Goal: Information Seeking & Learning: Learn about a topic

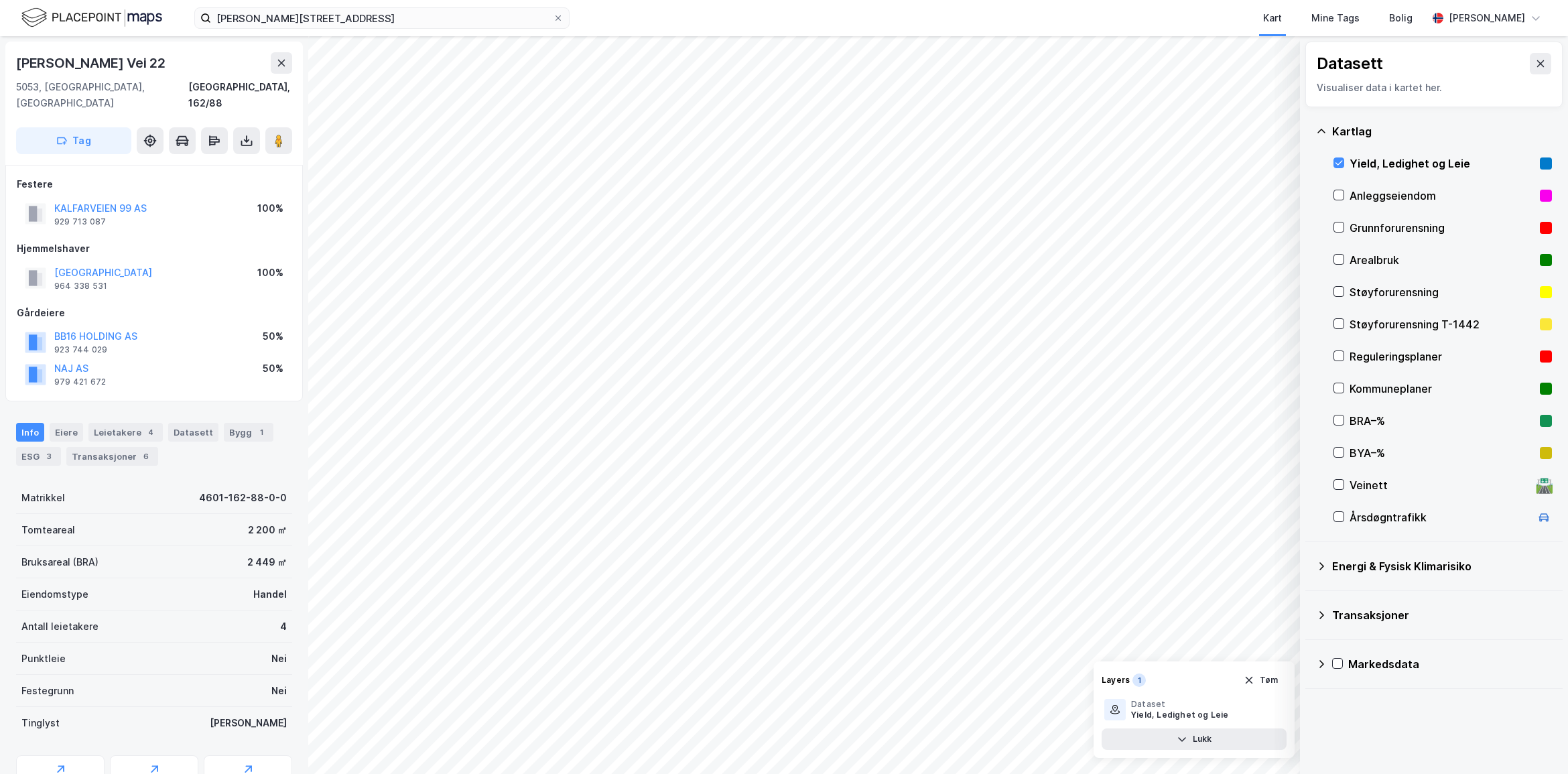
scroll to position [7, 0]
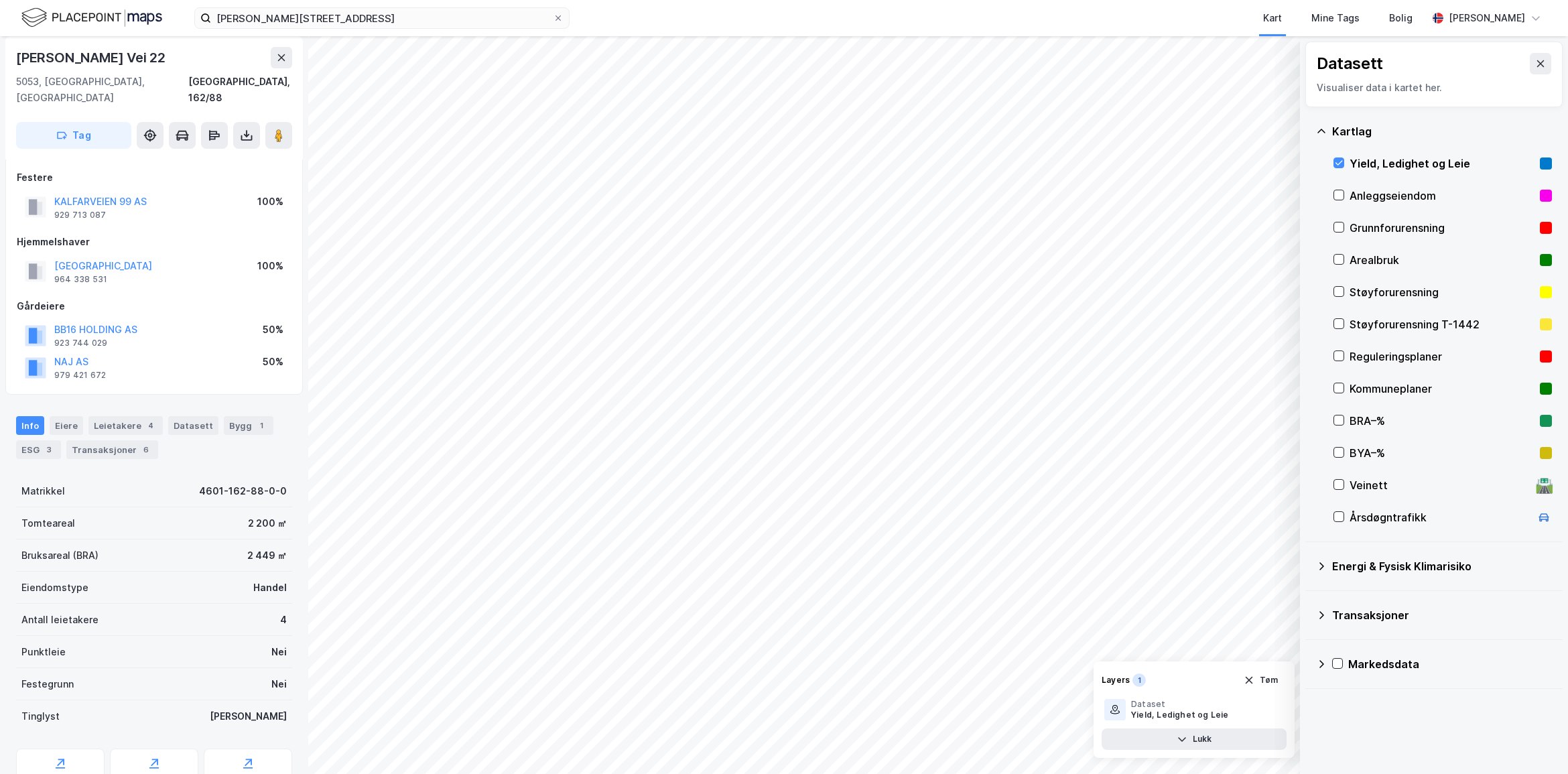
drag, startPoint x: 379, startPoint y: 32, endPoint x: 372, endPoint y: 34, distance: 7.3
click at [372, 34] on div "[PERSON_NAME] vei 22 Kart Mine Tags Bolig [PERSON_NAME]" at bounding box center [784, 18] width 1568 height 36
click at [1278, 671] on button "Tøm" at bounding box center [1261, 680] width 52 height 21
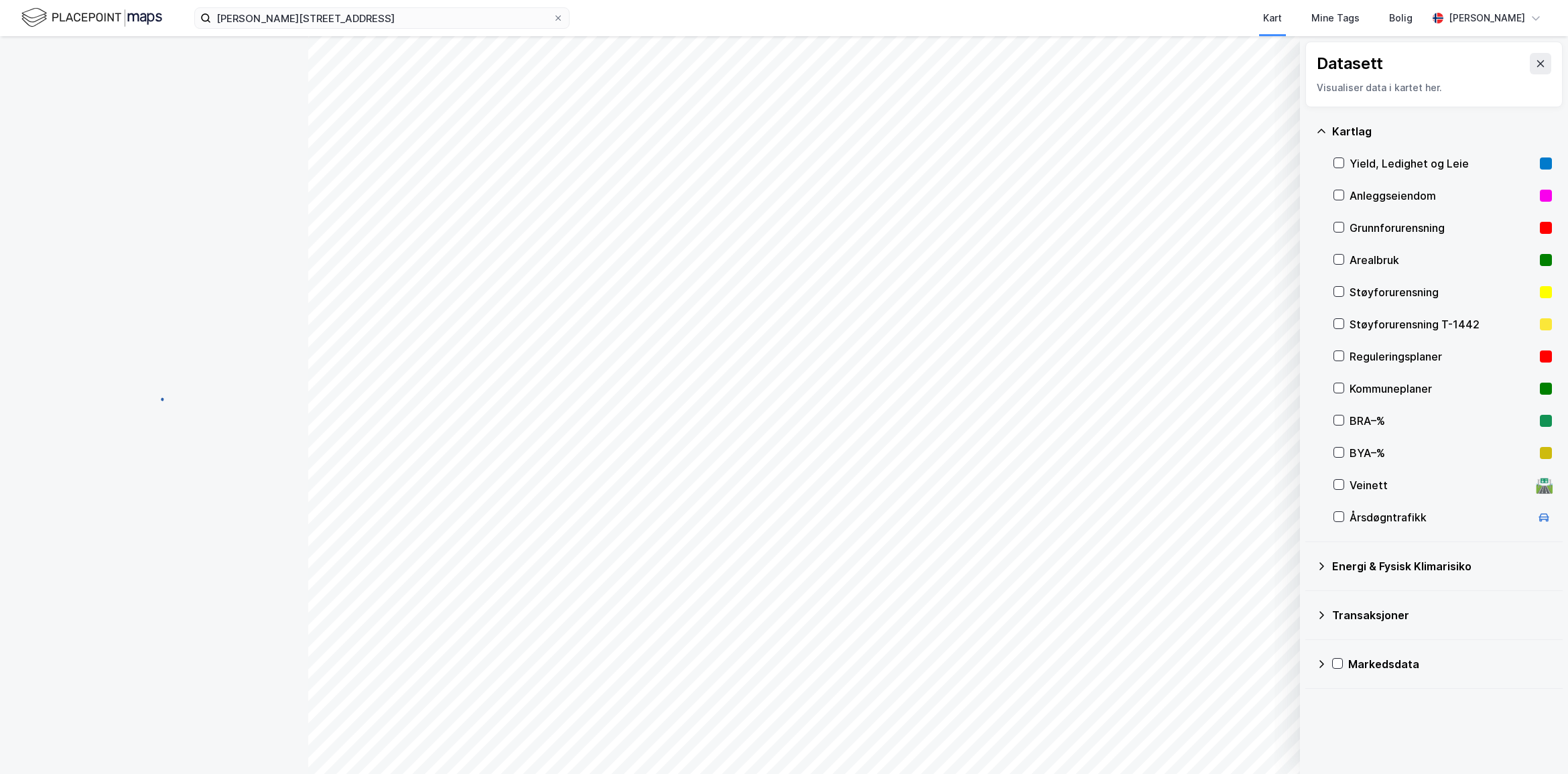
scroll to position [0, 0]
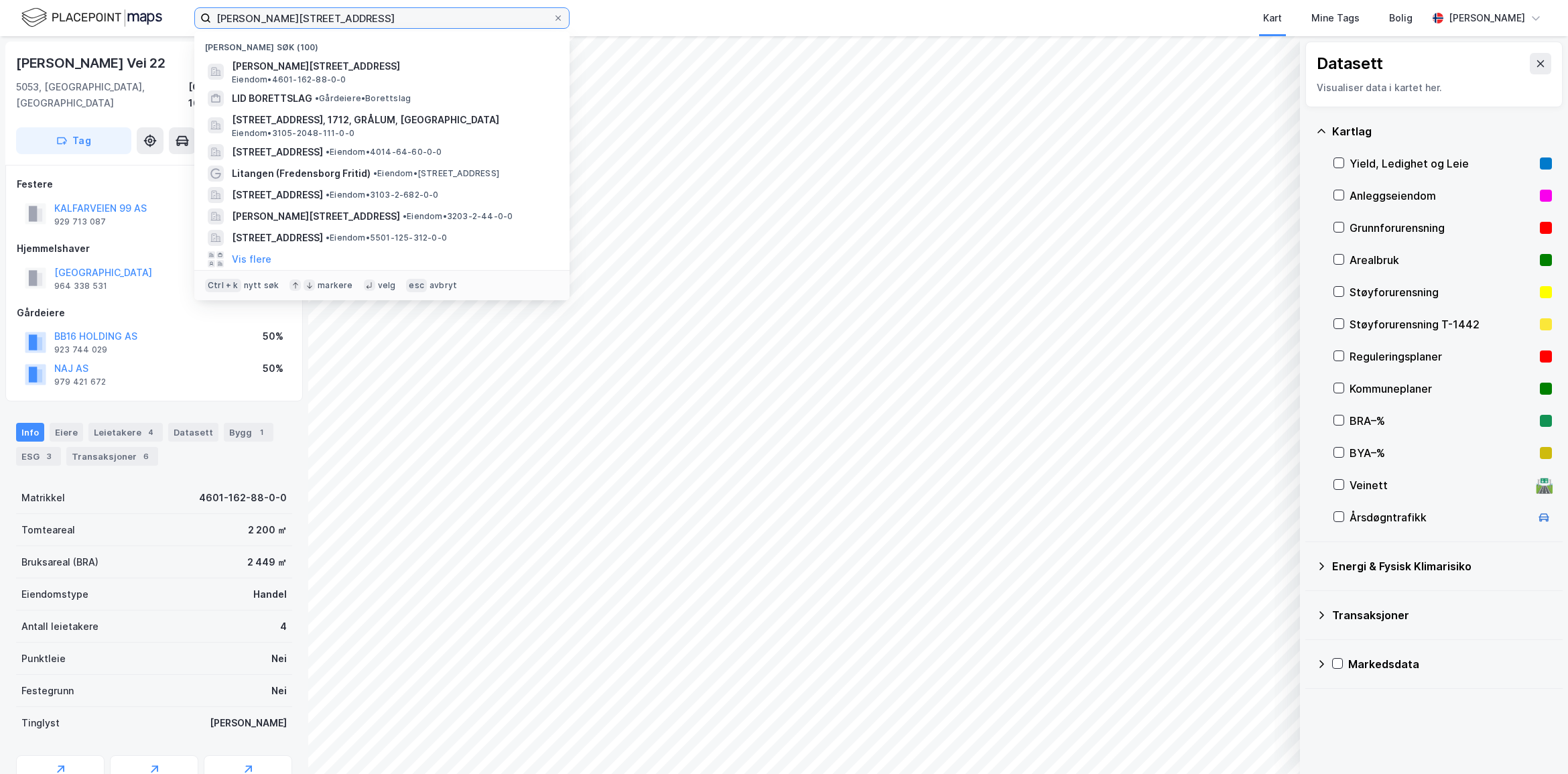
drag, startPoint x: 339, startPoint y: 16, endPoint x: -99, endPoint y: 15, distance: 438.0
click at [0, 15] on html "[PERSON_NAME] vei 22 [PERSON_NAME] søk (100) [PERSON_NAME][STREET_ADDRESS] • 46…" at bounding box center [784, 387] width 1568 height 774
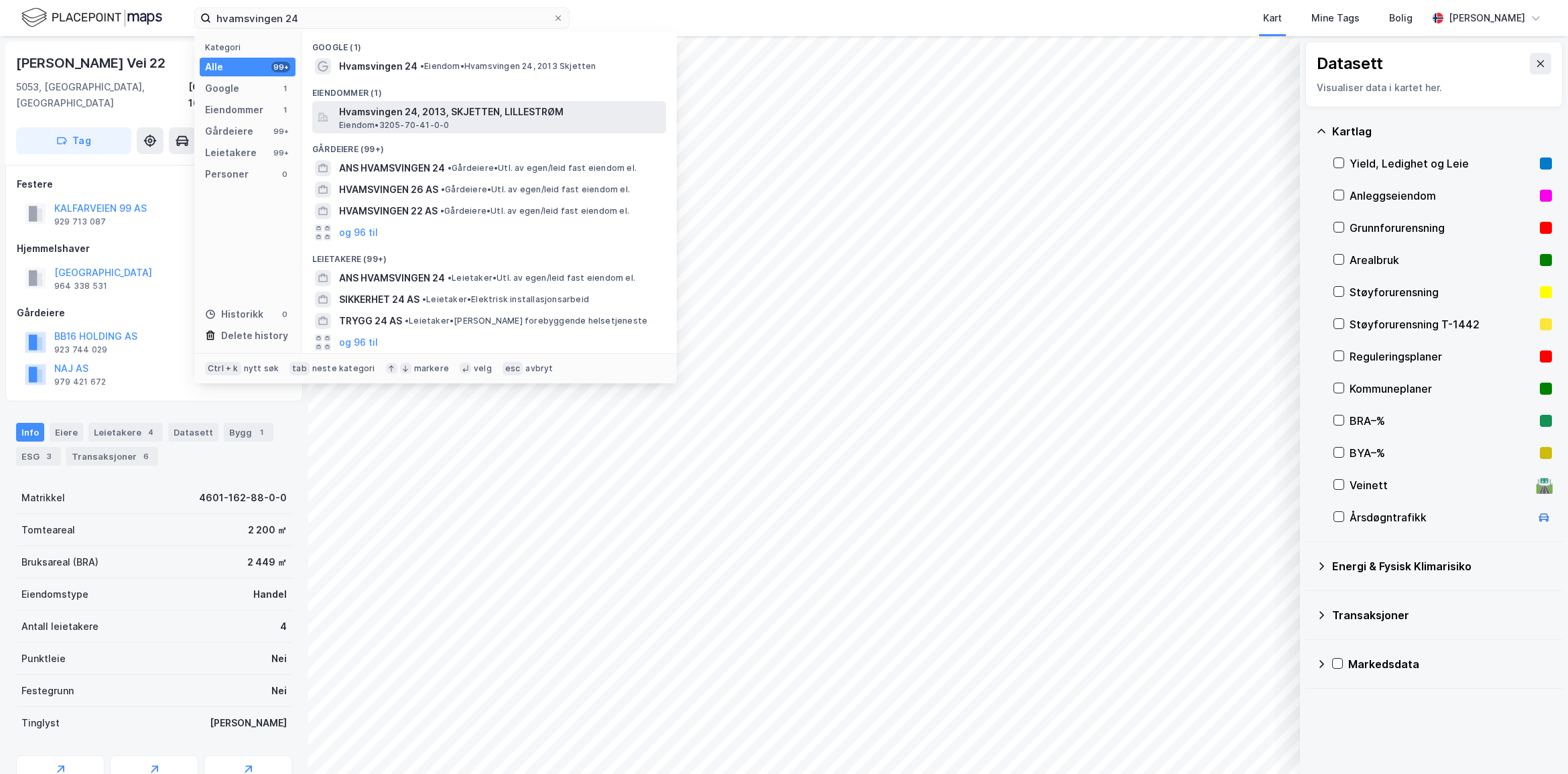
click at [436, 108] on span "Hvamsvingen 24, 2013, SKJETTEN, LILLESTRØM" at bounding box center [500, 112] width 321 height 16
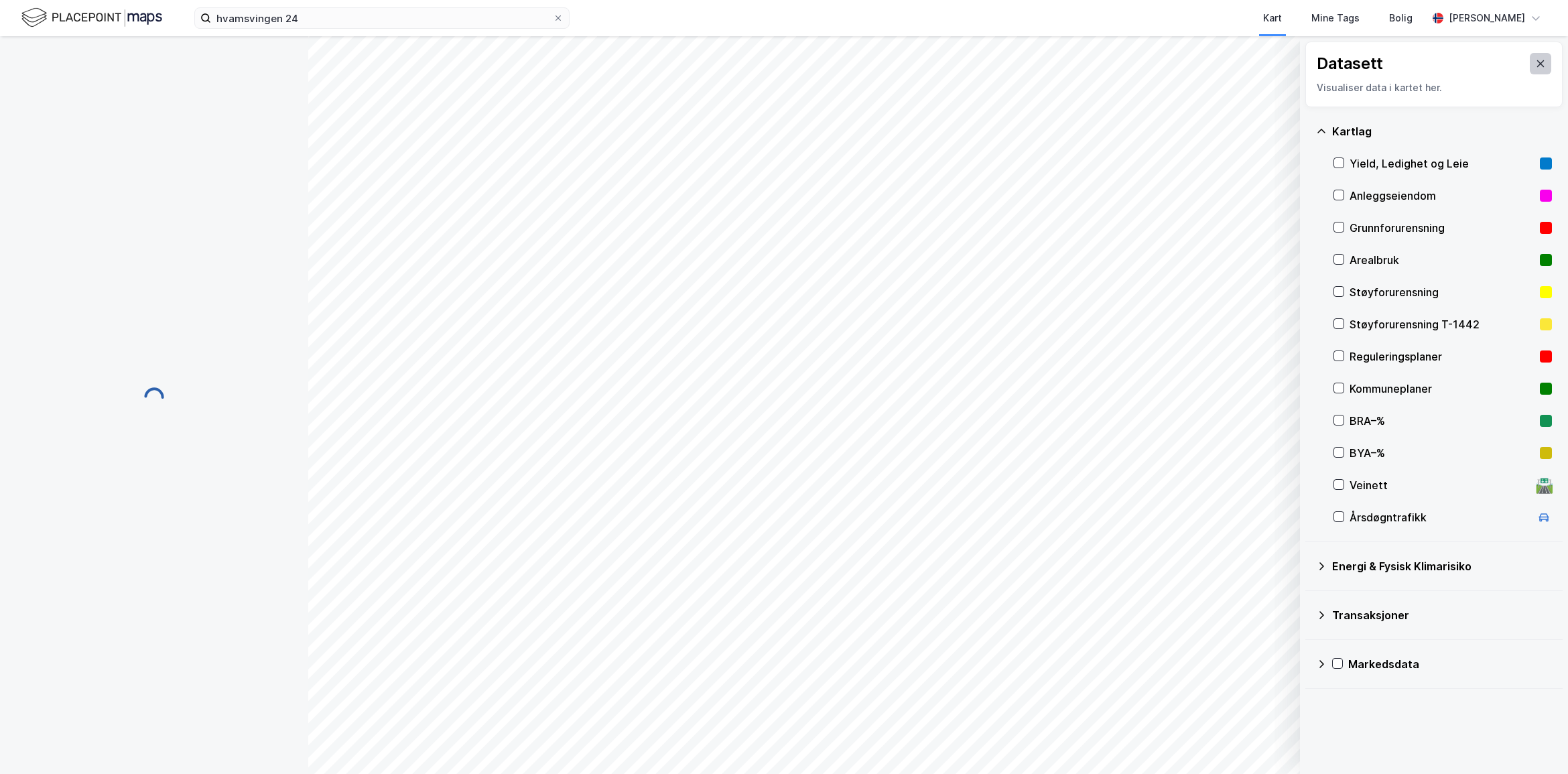
scroll to position [7, 0]
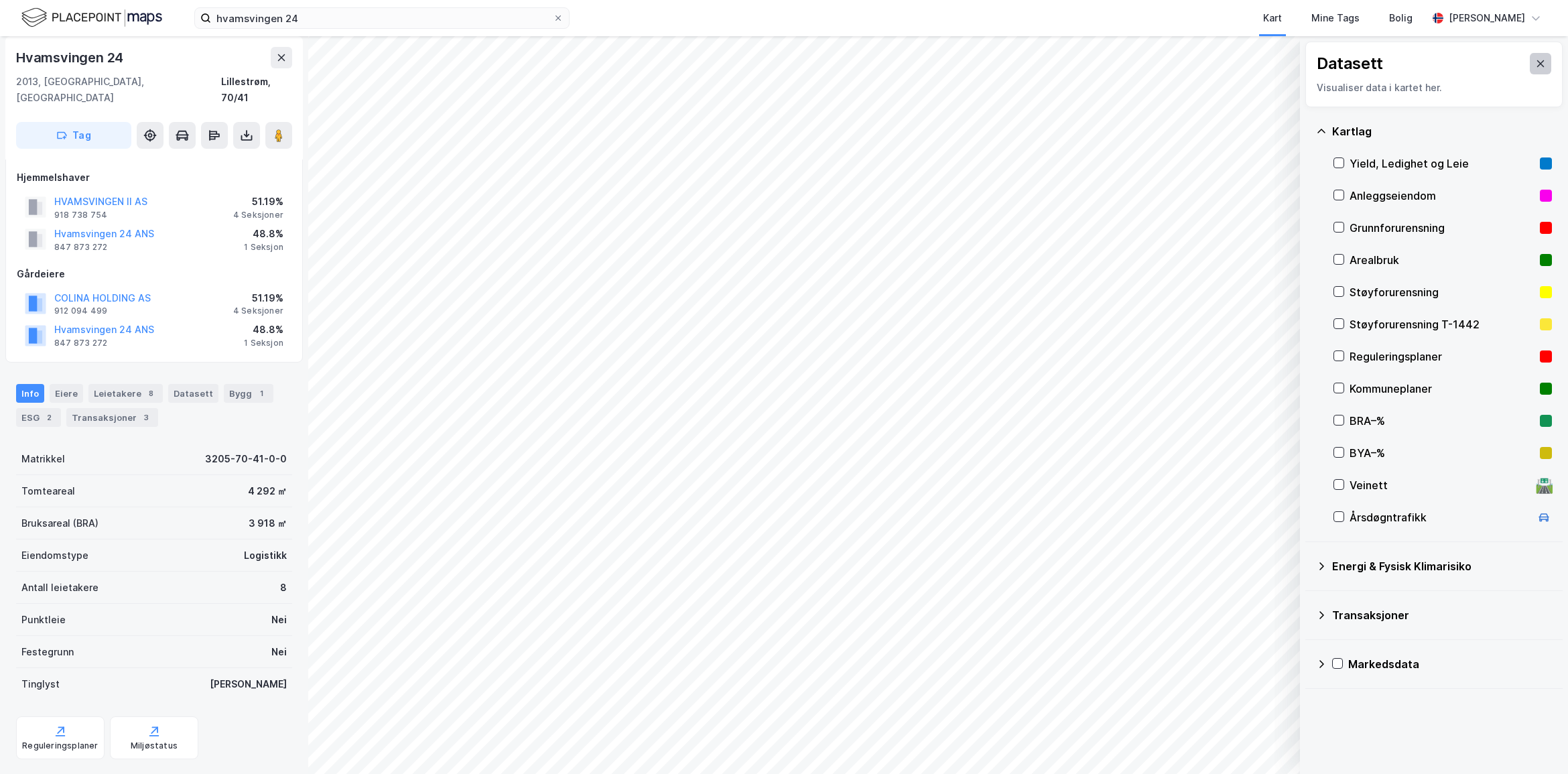
click at [1534, 53] on button at bounding box center [1541, 64] width 21 height 21
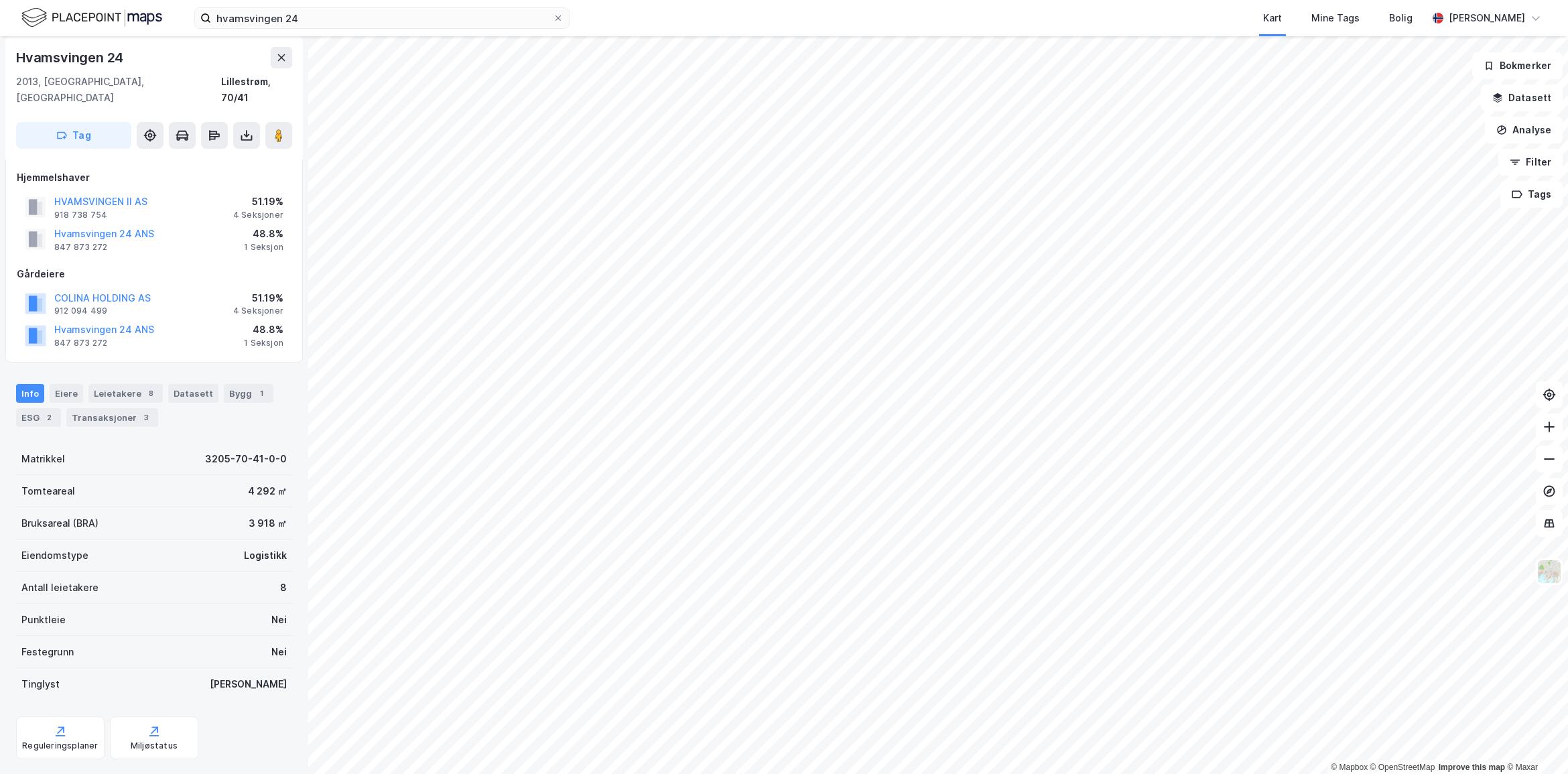
click at [136, 75] on div "2013, [GEOGRAPHIC_DATA], Akershus Lillestrøm, 70/41" at bounding box center [154, 89] width 276 height 32
drag, startPoint x: 136, startPoint y: 65, endPoint x: 15, endPoint y: 68, distance: 121.0
click at [15, 68] on div "Hvamsvingen 24 2013, Skjetten, Akershus Lillestrøm, 70/41 Tag" at bounding box center [154, 98] width 297 height 124
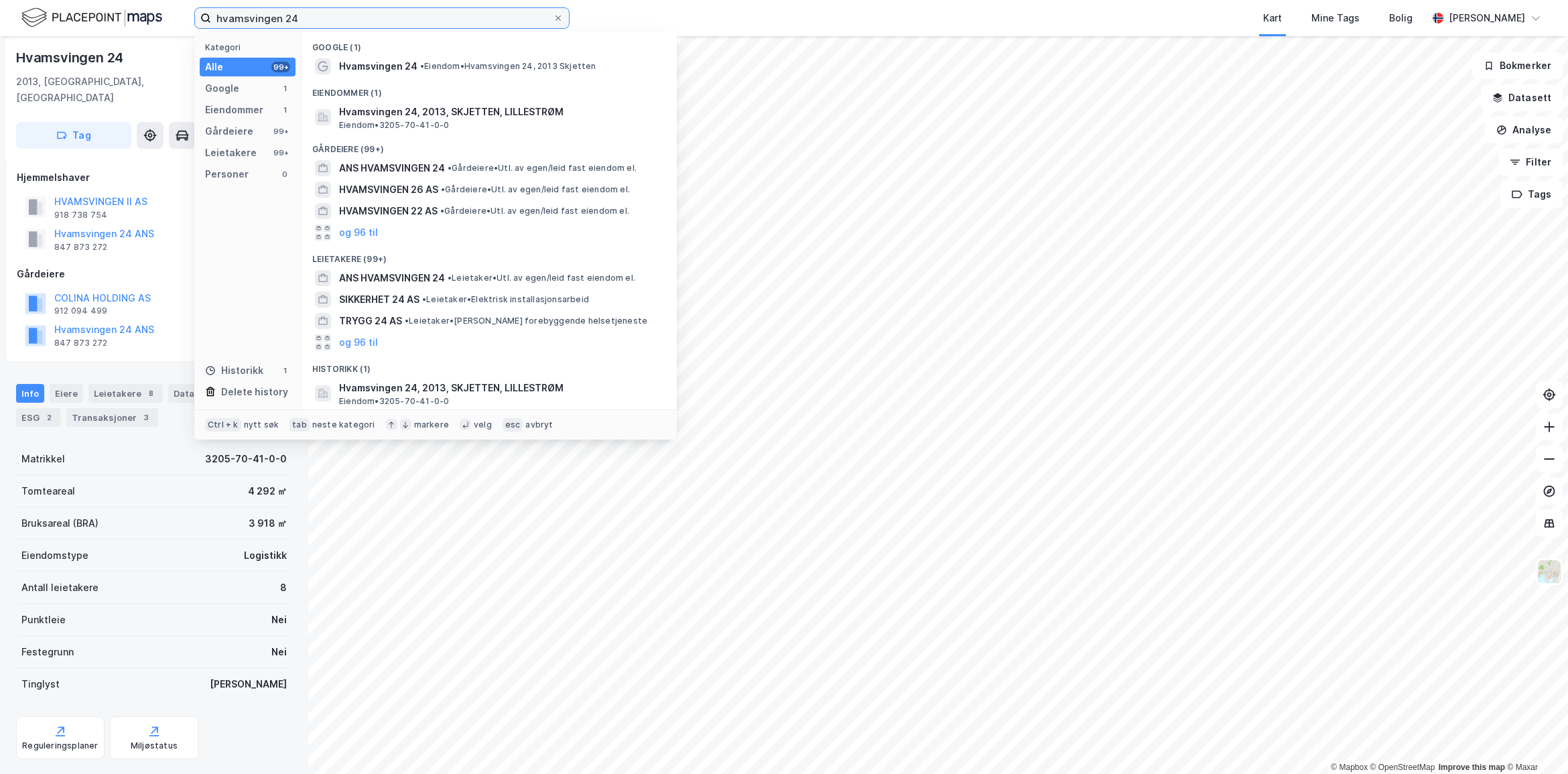
click at [352, 9] on input "hvamsvingen 24" at bounding box center [382, 17] width 342 height 20
drag, startPoint x: 387, startPoint y: 20, endPoint x: 52, endPoint y: 8, distance: 335.2
click at [52, 8] on div "hvamsvingen 24 Kategori Alle 99+ Google 1 Eiendommer 1 Gårdeiere 99+ Leietakere…" at bounding box center [784, 18] width 1568 height 36
paste input "Hjellesætervegen 80"
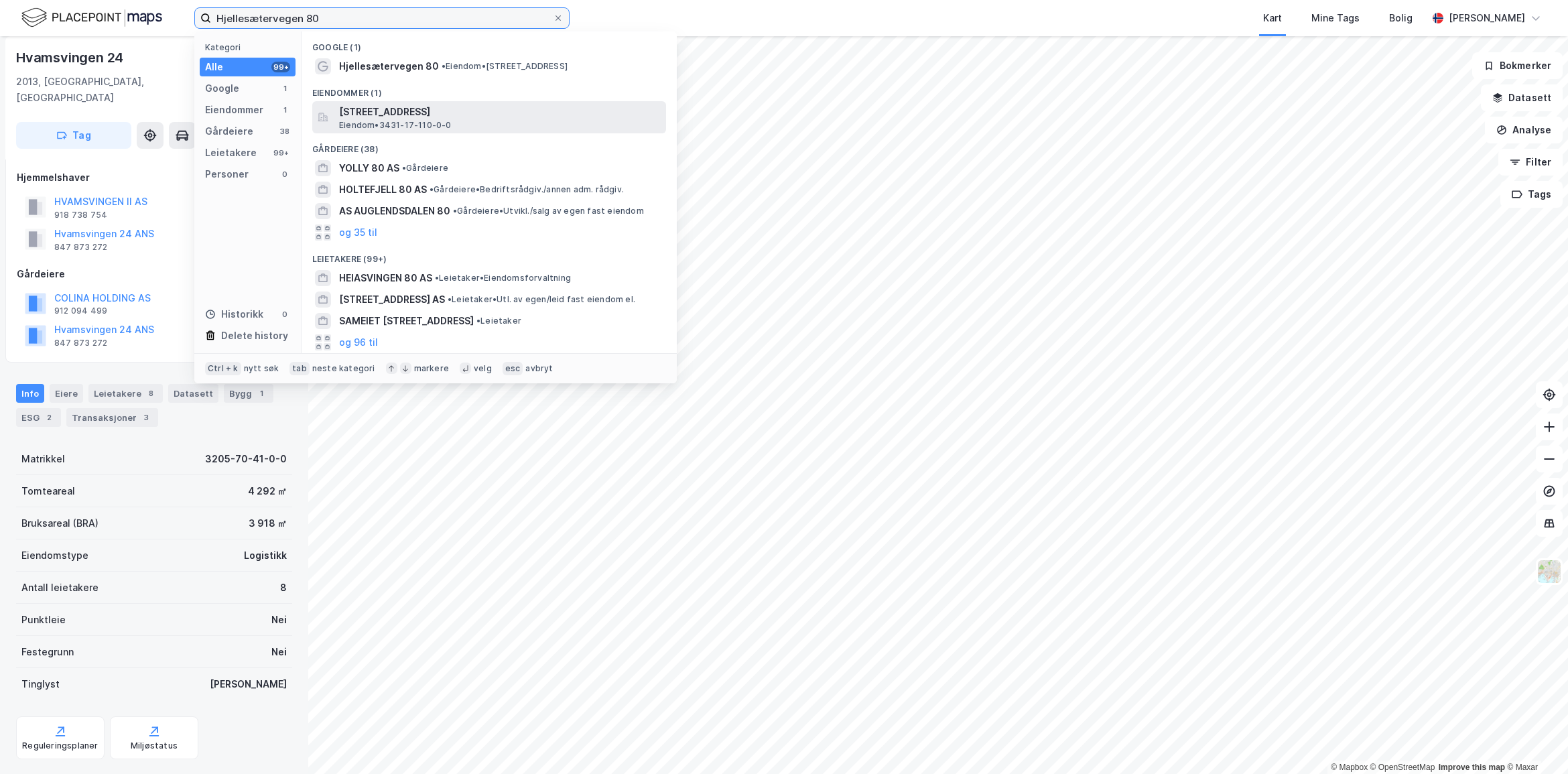
type input "Hjellesætervegen 80"
click at [453, 117] on span "[STREET_ADDRESS]" at bounding box center [500, 112] width 321 height 16
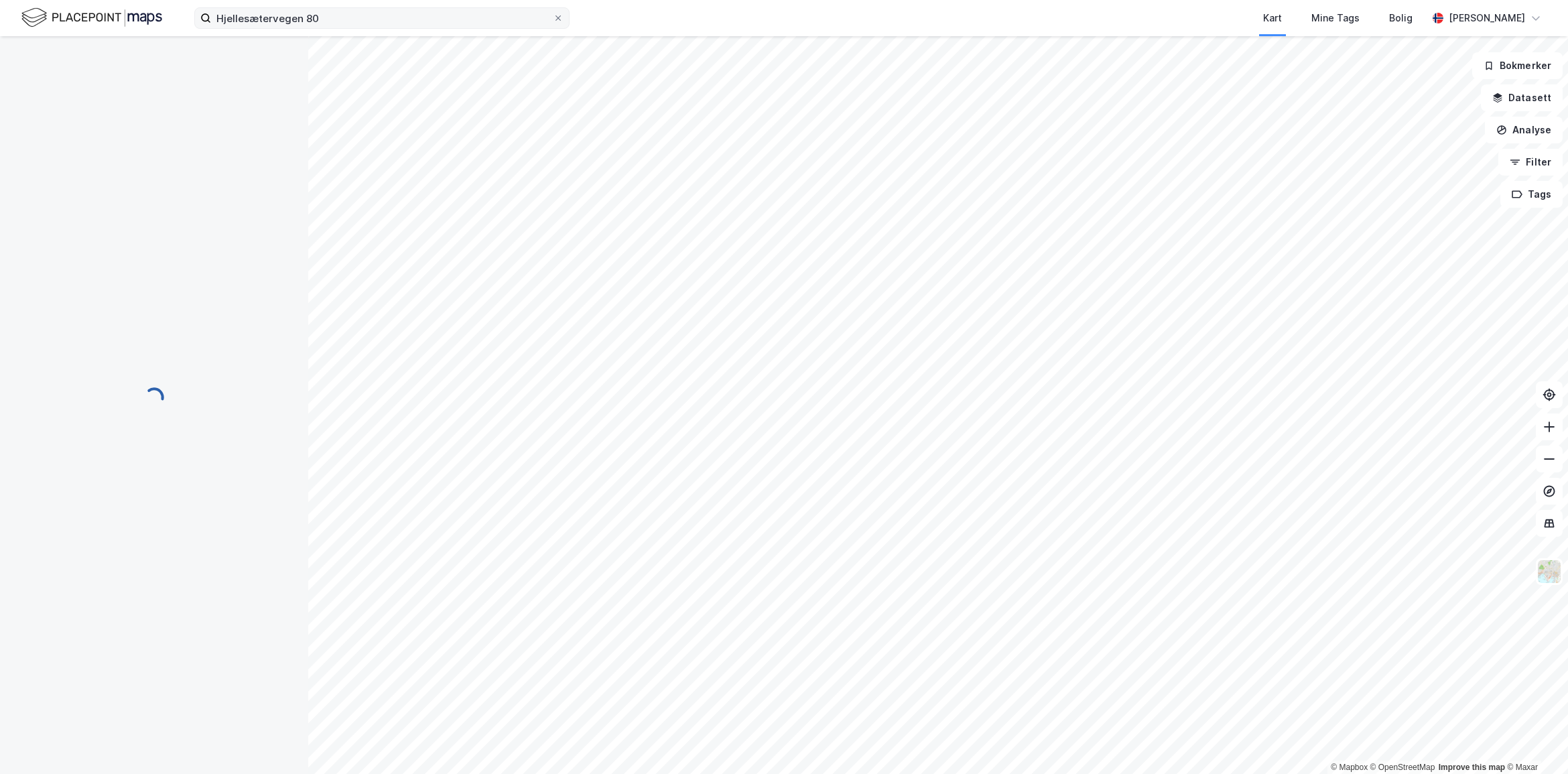
scroll to position [7, 0]
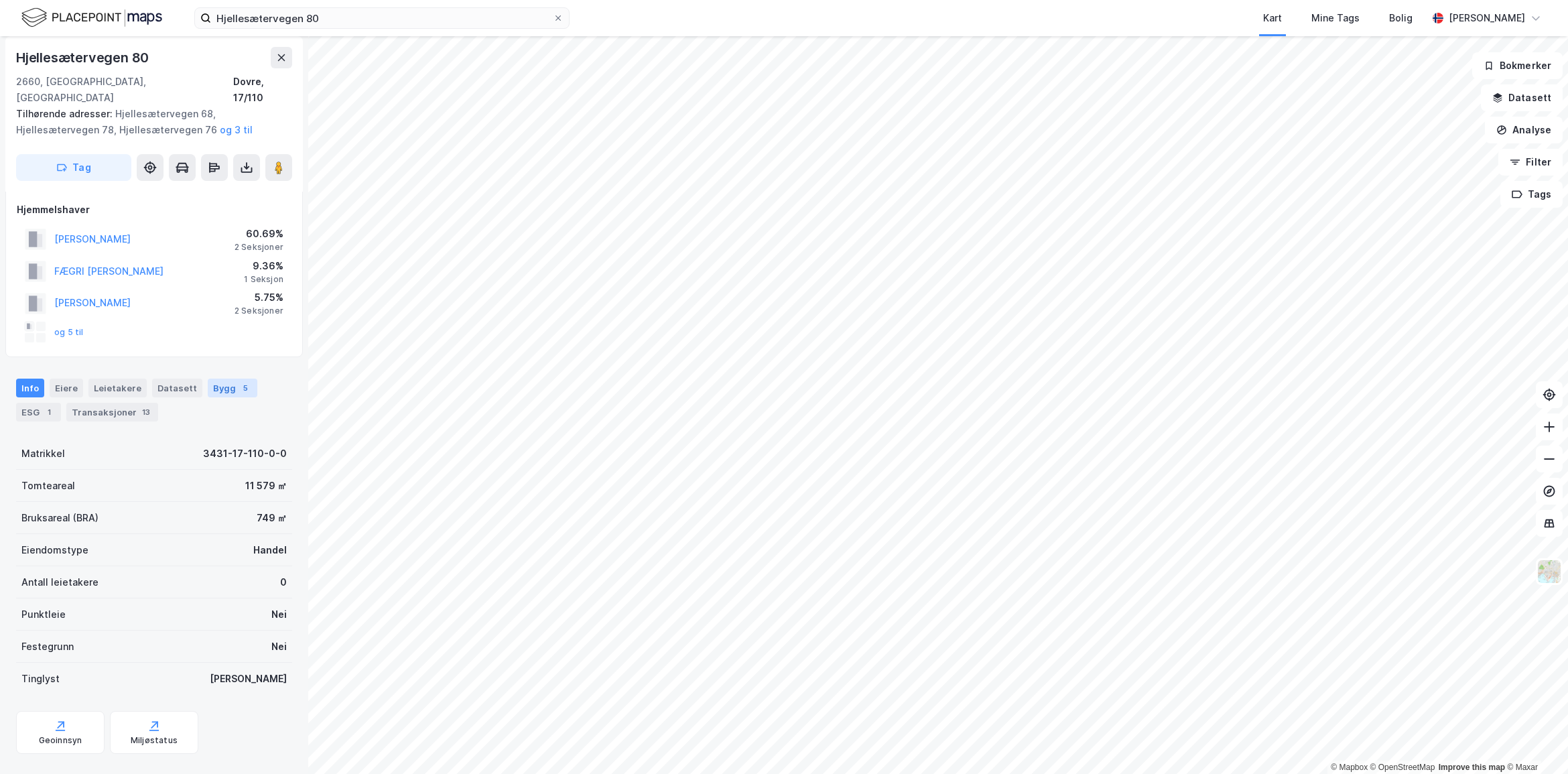
click at [223, 379] on div "Bygg 5" at bounding box center [233, 388] width 50 height 19
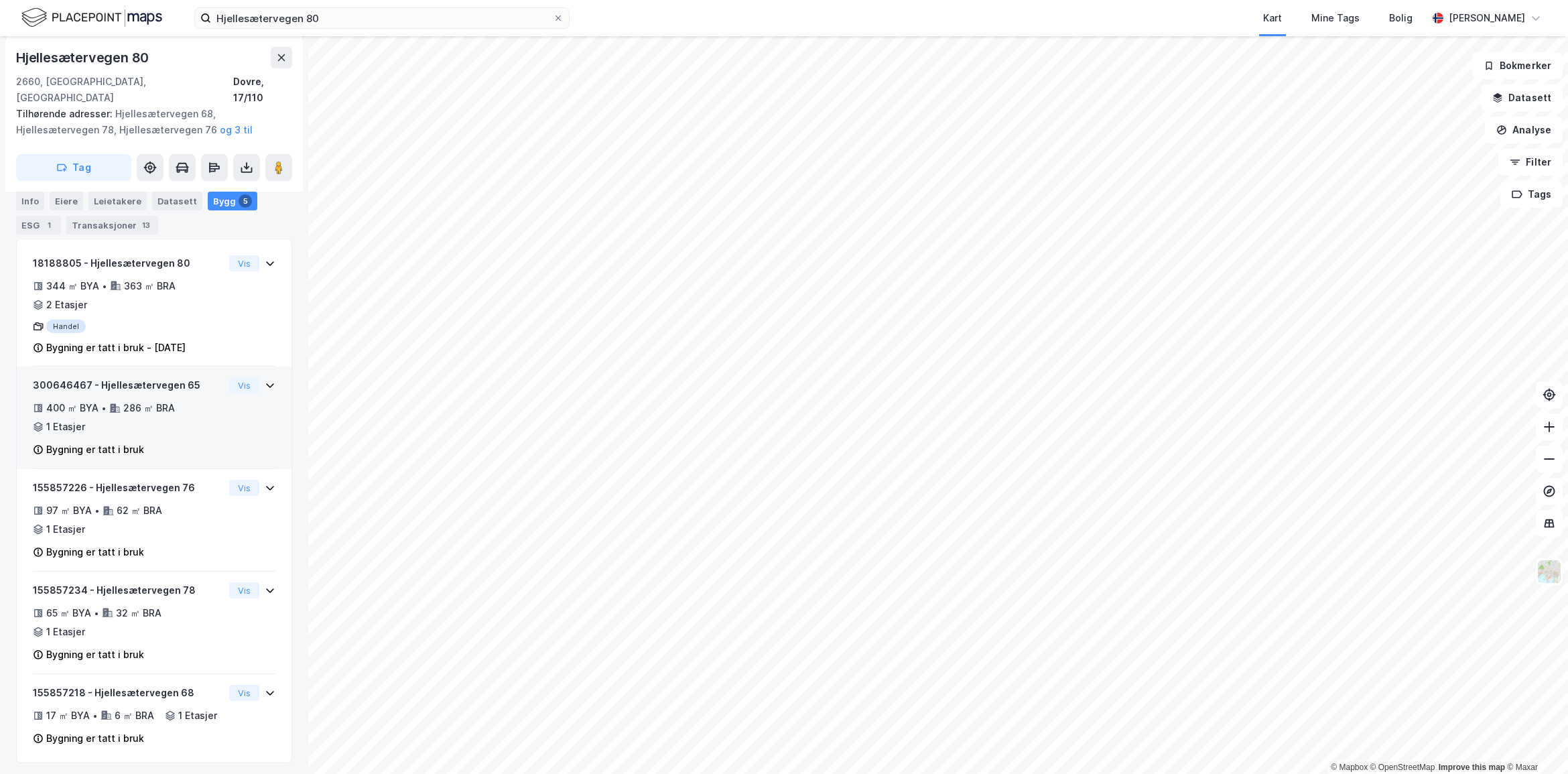
scroll to position [292, 0]
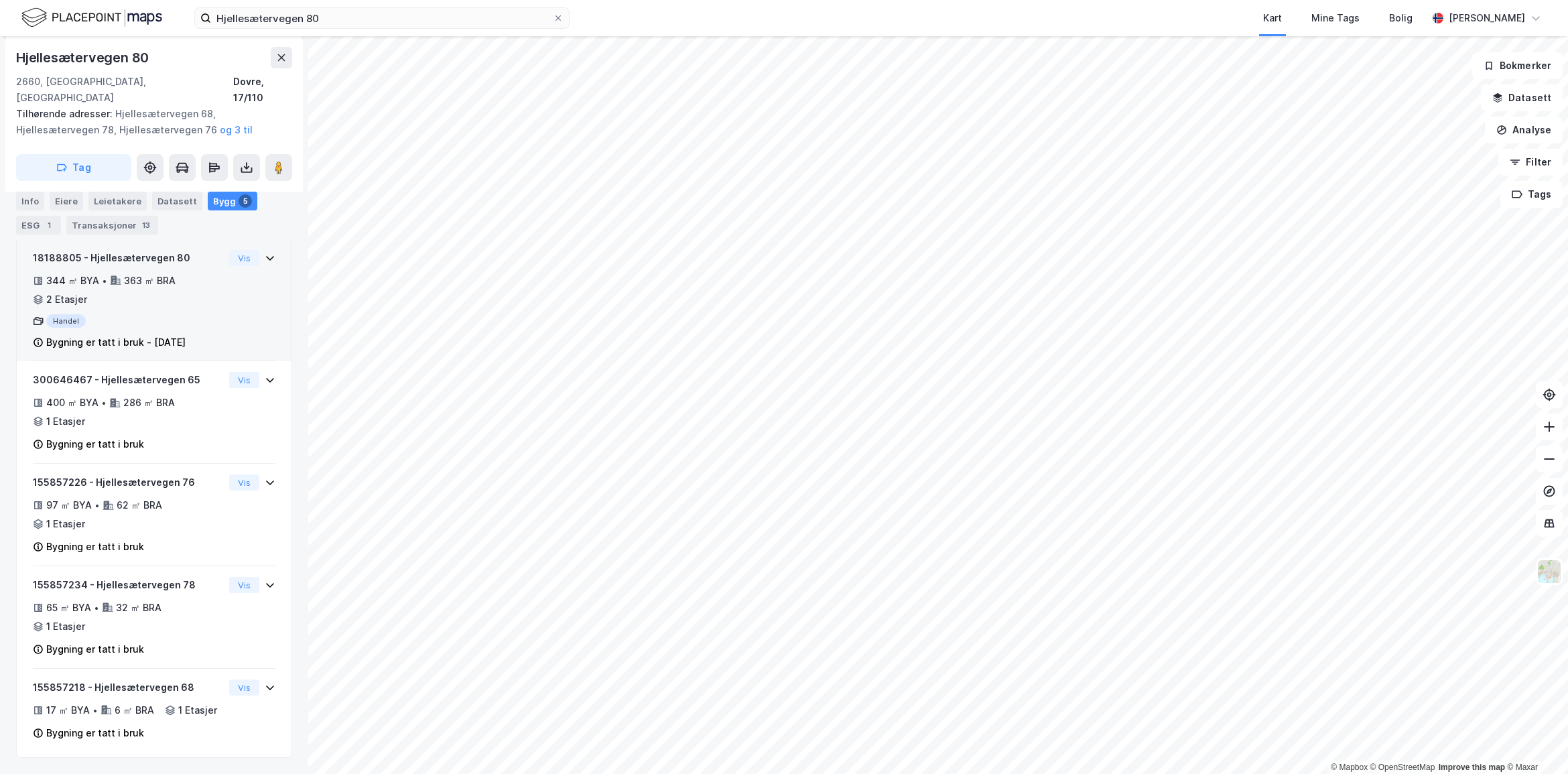
click at [235, 294] on div "18188805 - Hjellesætervegen 80 344 ㎡ BYA • 363 ㎡ BRA • 2 Etasjer Handel Bygning…" at bounding box center [154, 306] width 242 height 112
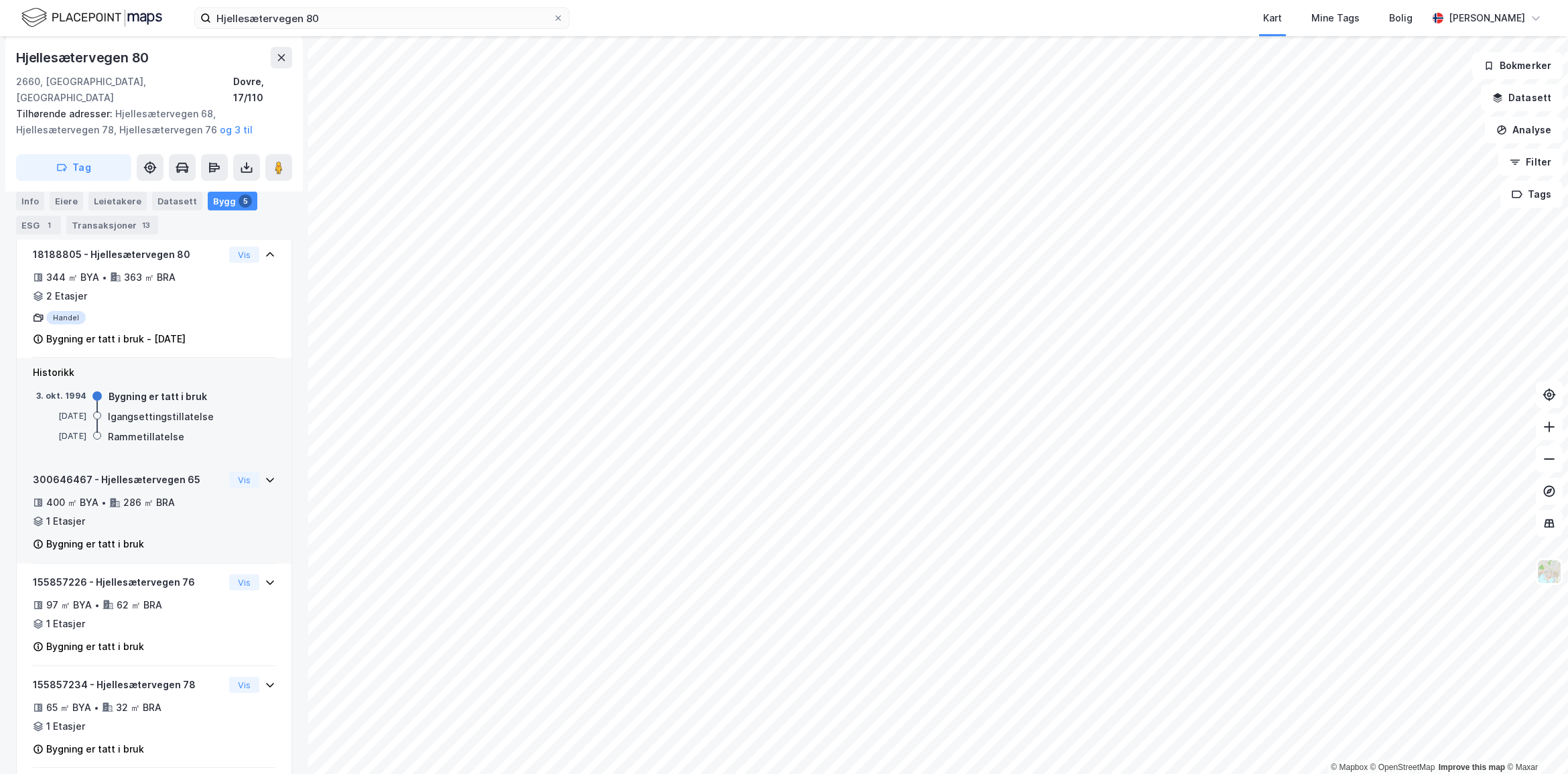
click at [220, 492] on div "300646467 - Hjellesætervegen 65 400 ㎡ BYA • 286 ㎡ BRA • 1 Etasjer Bygning er ta…" at bounding box center [154, 517] width 242 height 92
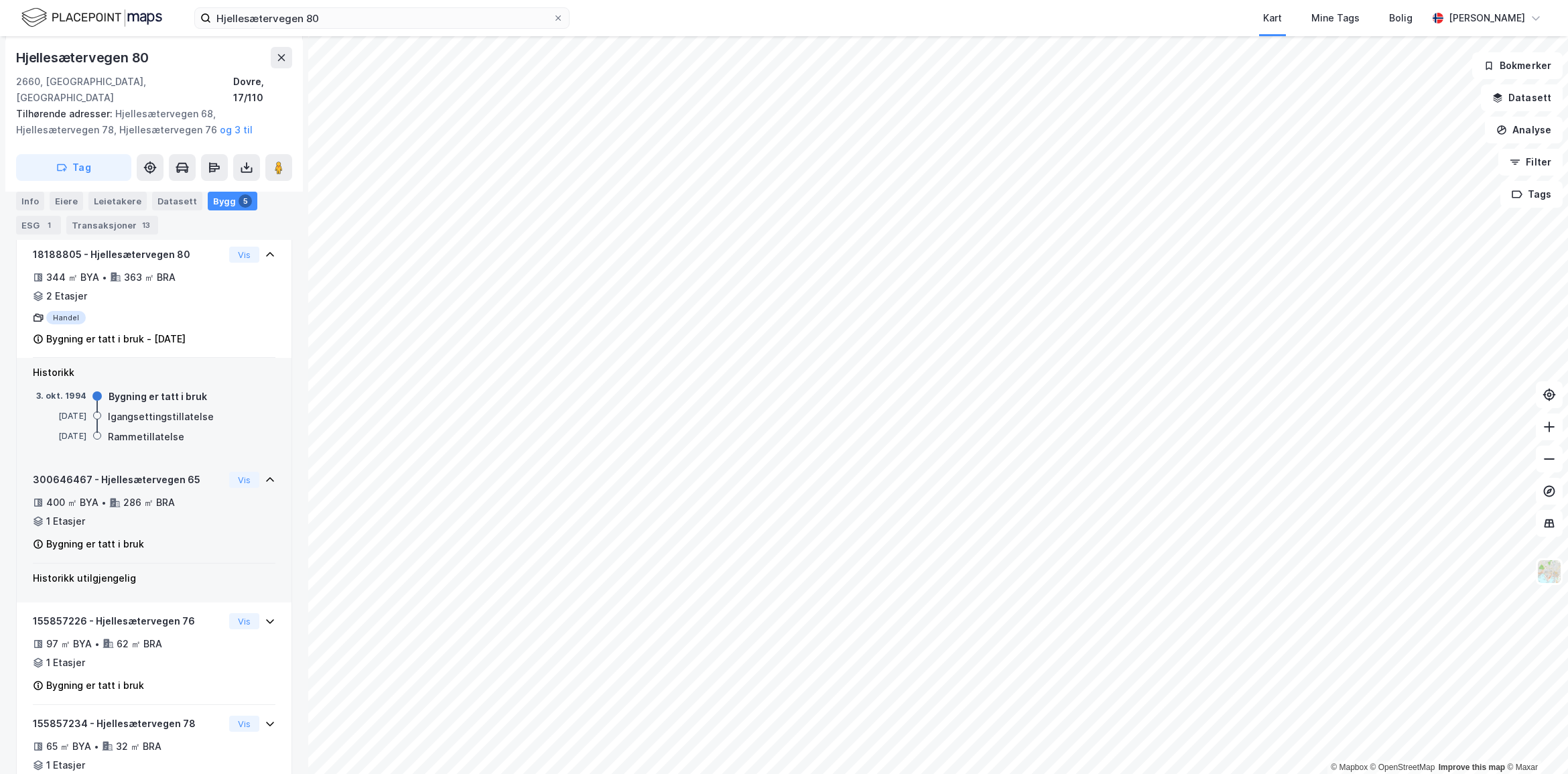
scroll to position [434, 0]
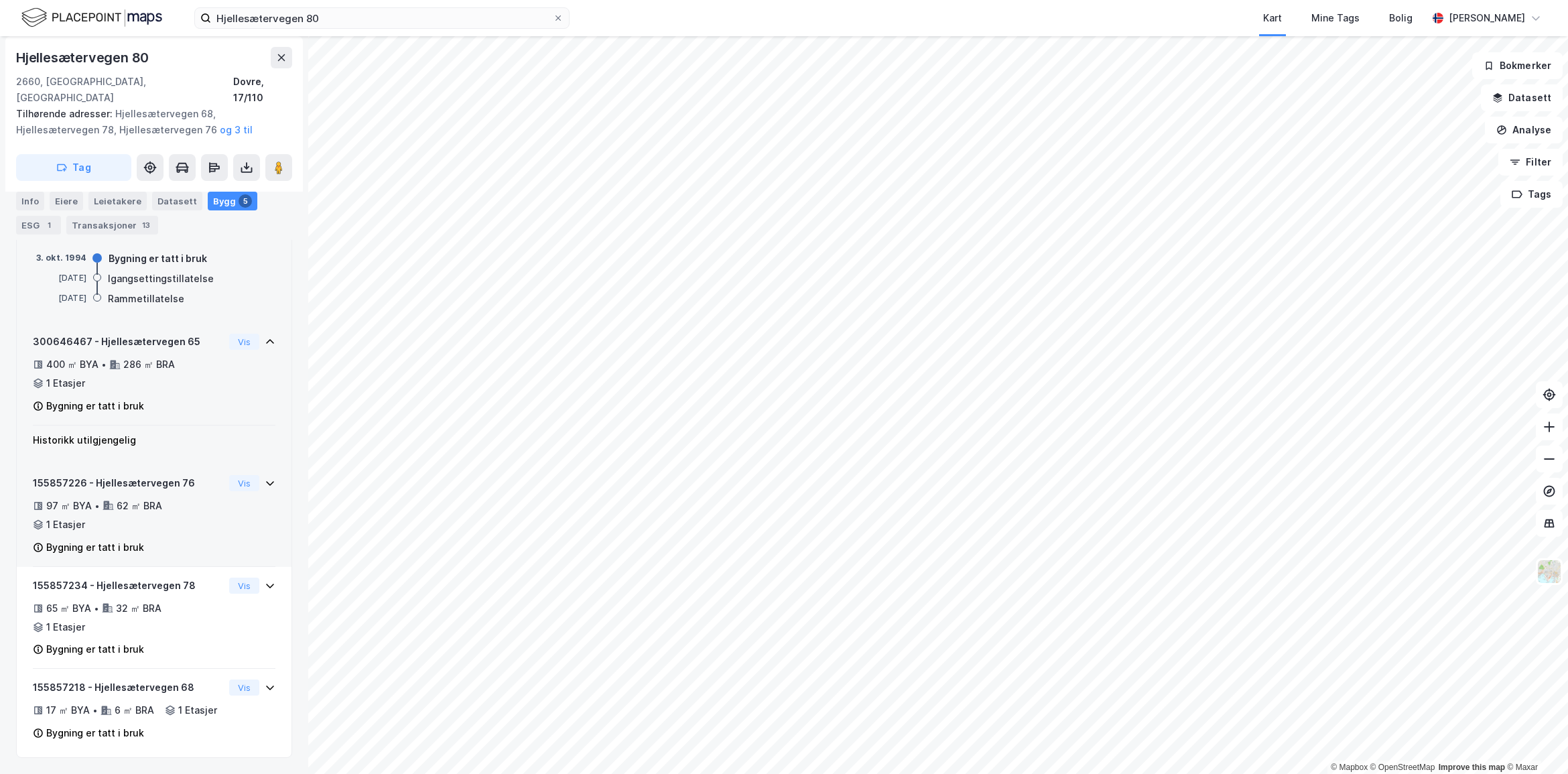
click at [220, 492] on div "155857226 - Hjellesætervegen 76 97 ㎡ BYA • 62 ㎡ BRA • 1 Etasjer Bygning er tatt…" at bounding box center [154, 521] width 242 height 92
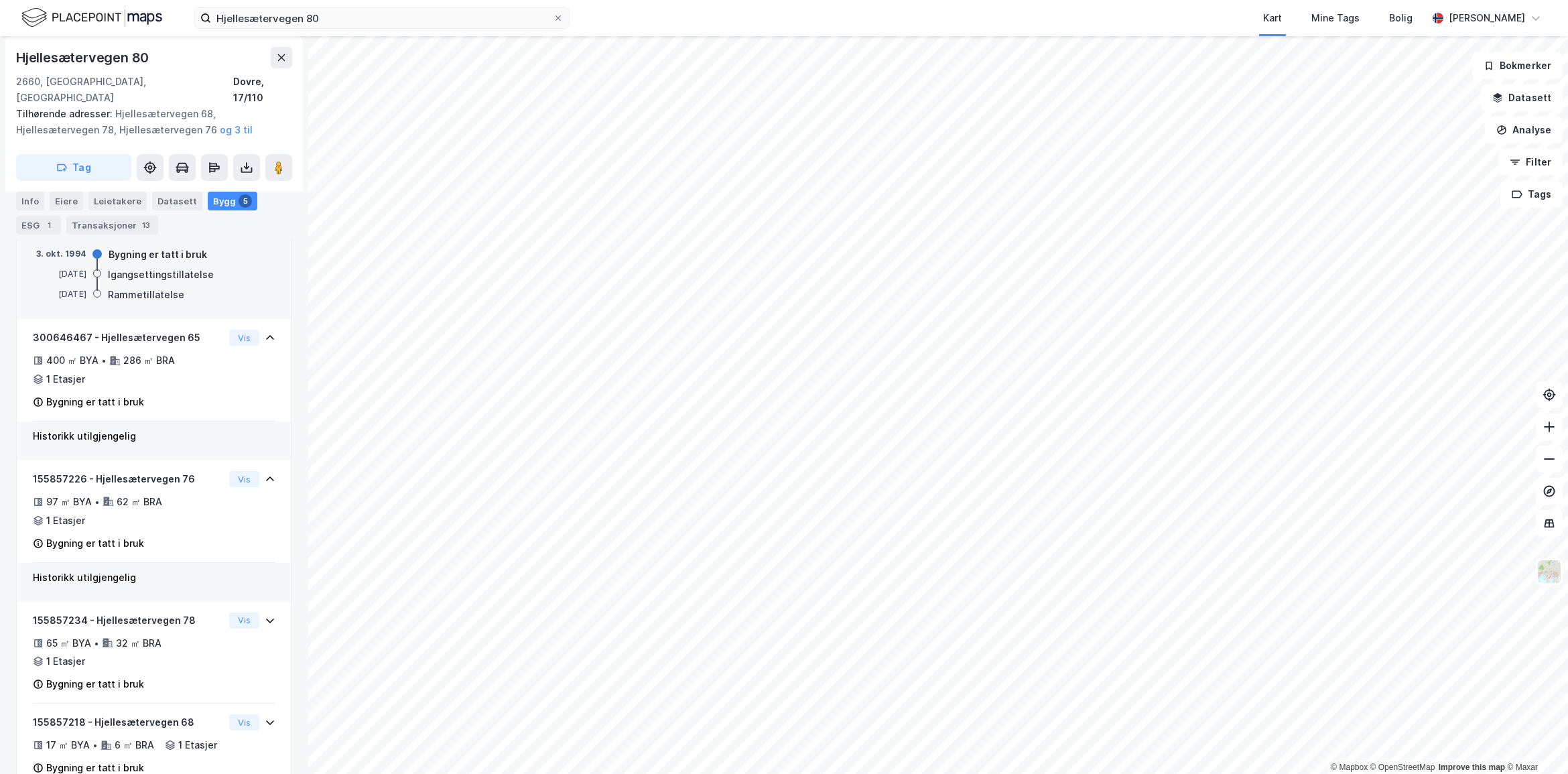
scroll to position [0, 0]
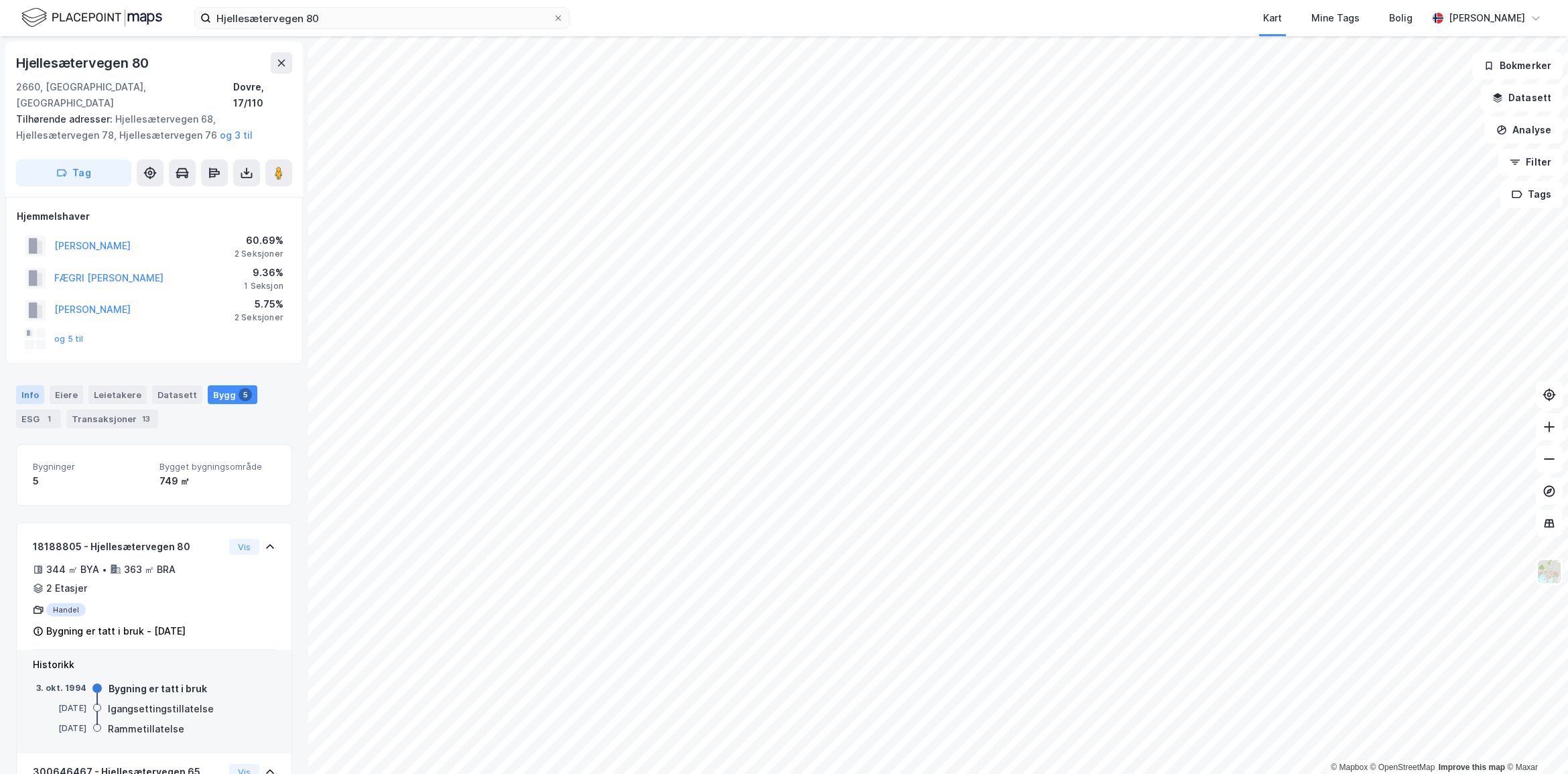
click at [38, 385] on div "Info" at bounding box center [30, 394] width 28 height 19
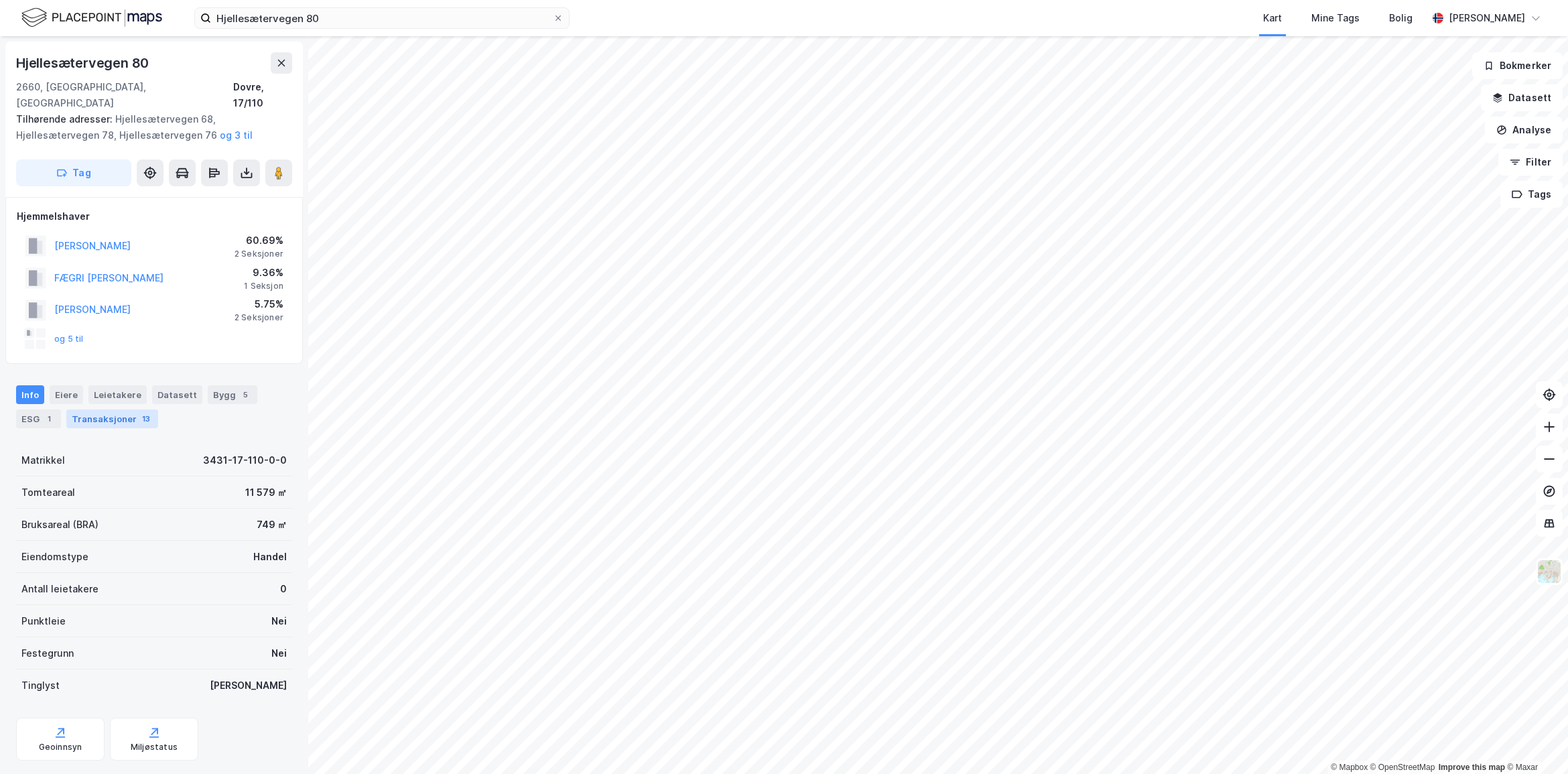
click at [132, 410] on div "Transaksjoner 13" at bounding box center [112, 419] width 92 height 19
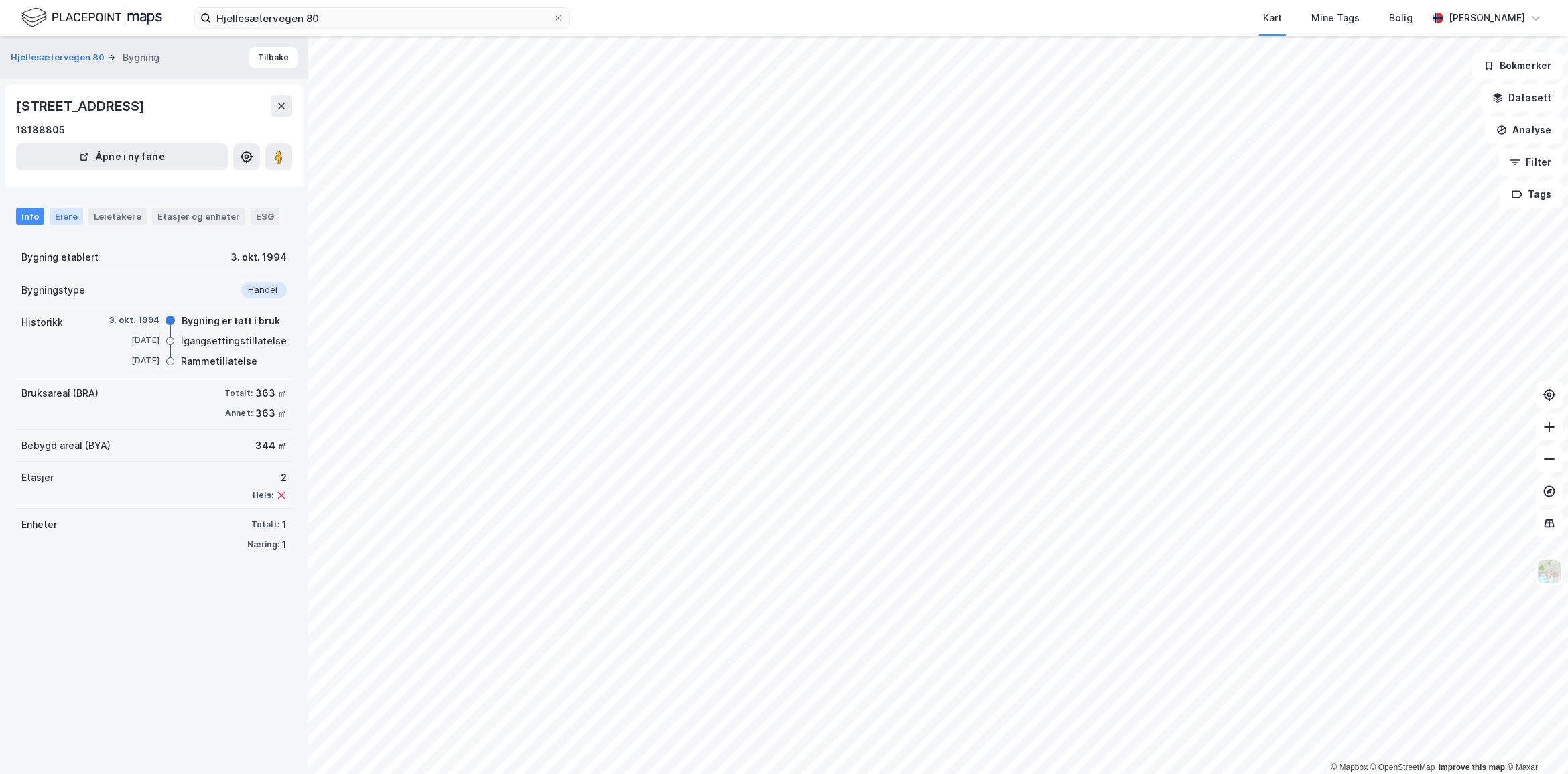
click at [63, 225] on div "Eiere" at bounding box center [66, 216] width 34 height 17
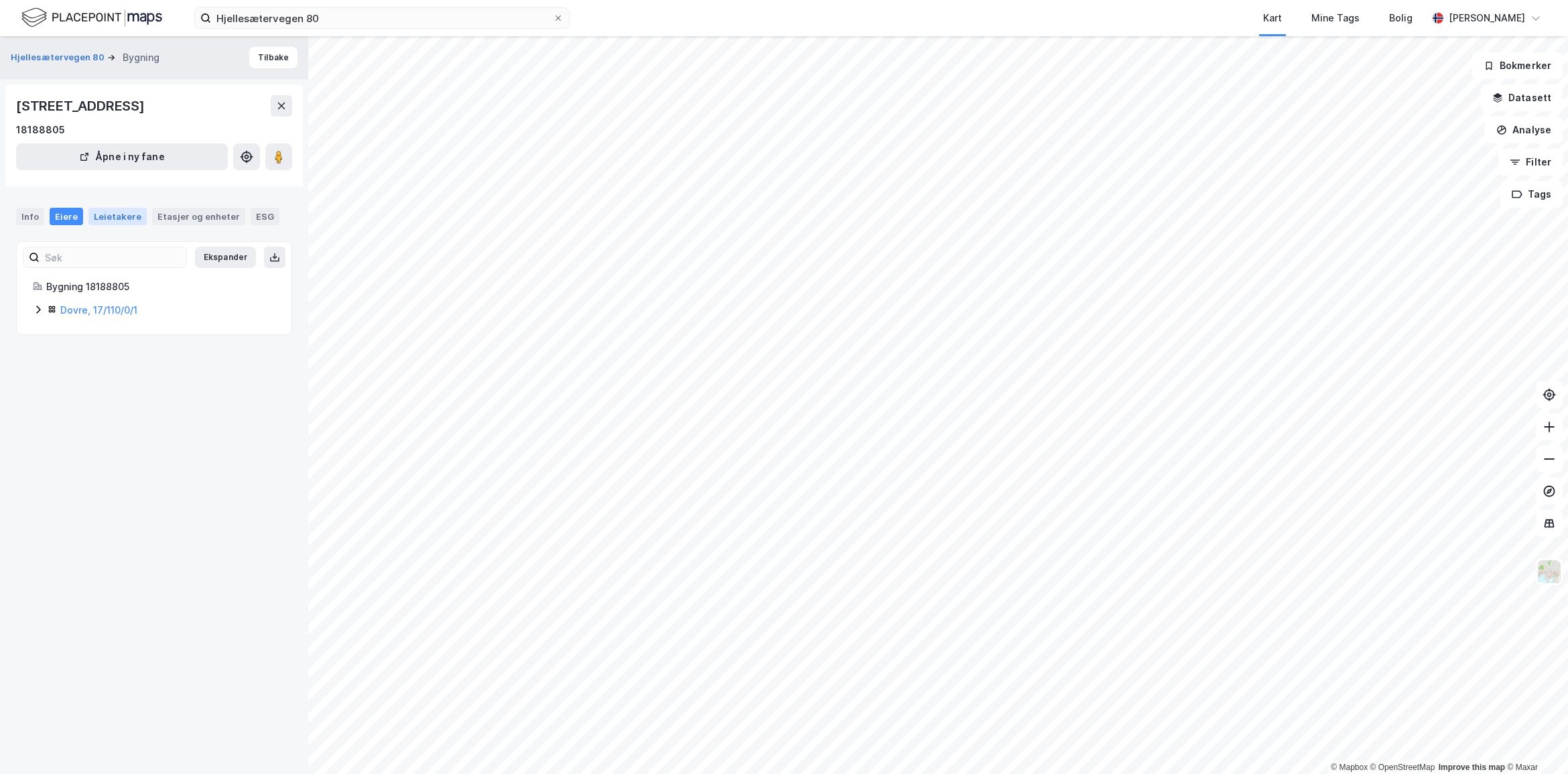
click at [92, 225] on div "Leietakere" at bounding box center [118, 216] width 58 height 17
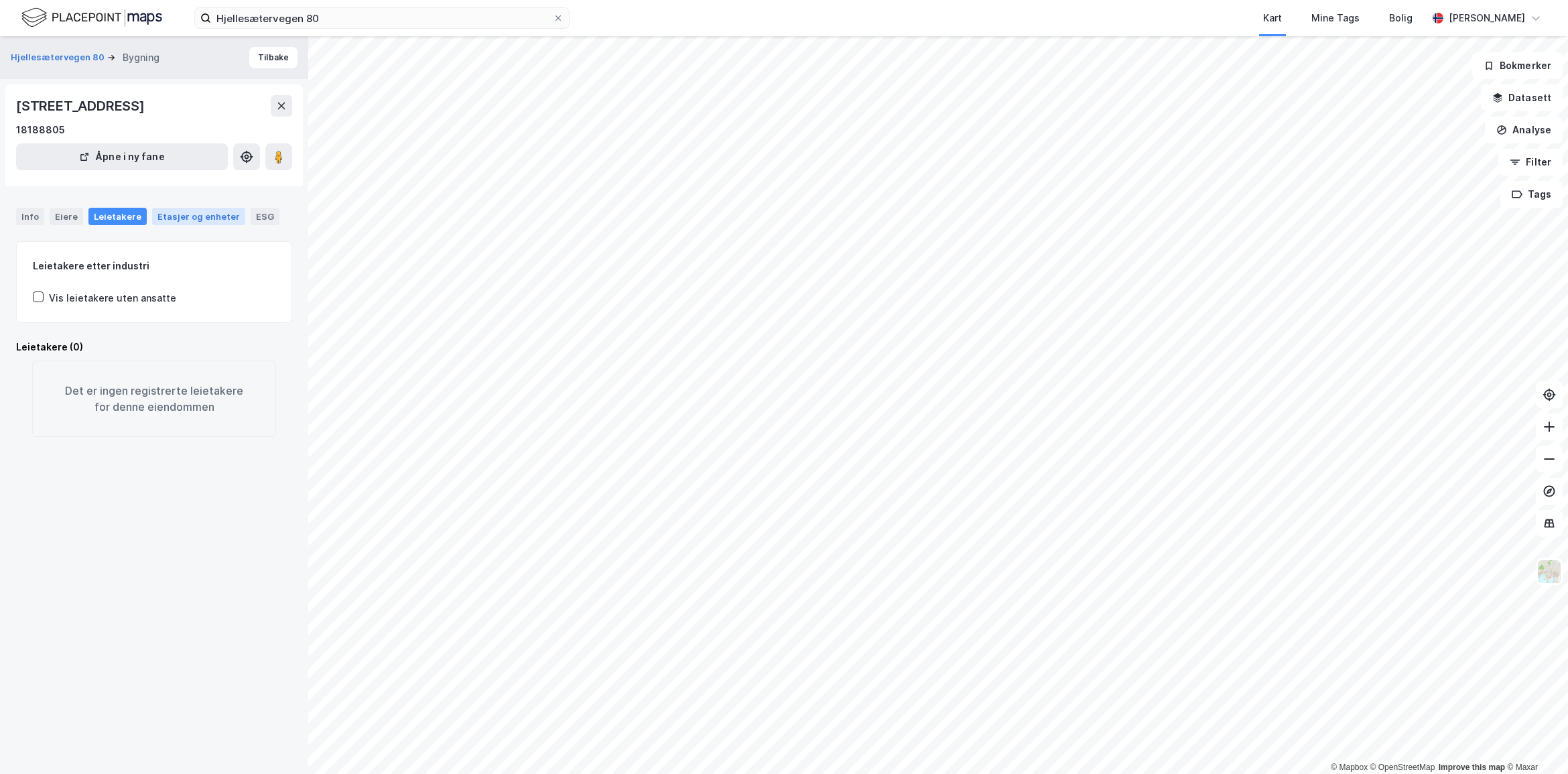
click at [171, 222] on div "Etasjer og enheter" at bounding box center [198, 216] width 82 height 12
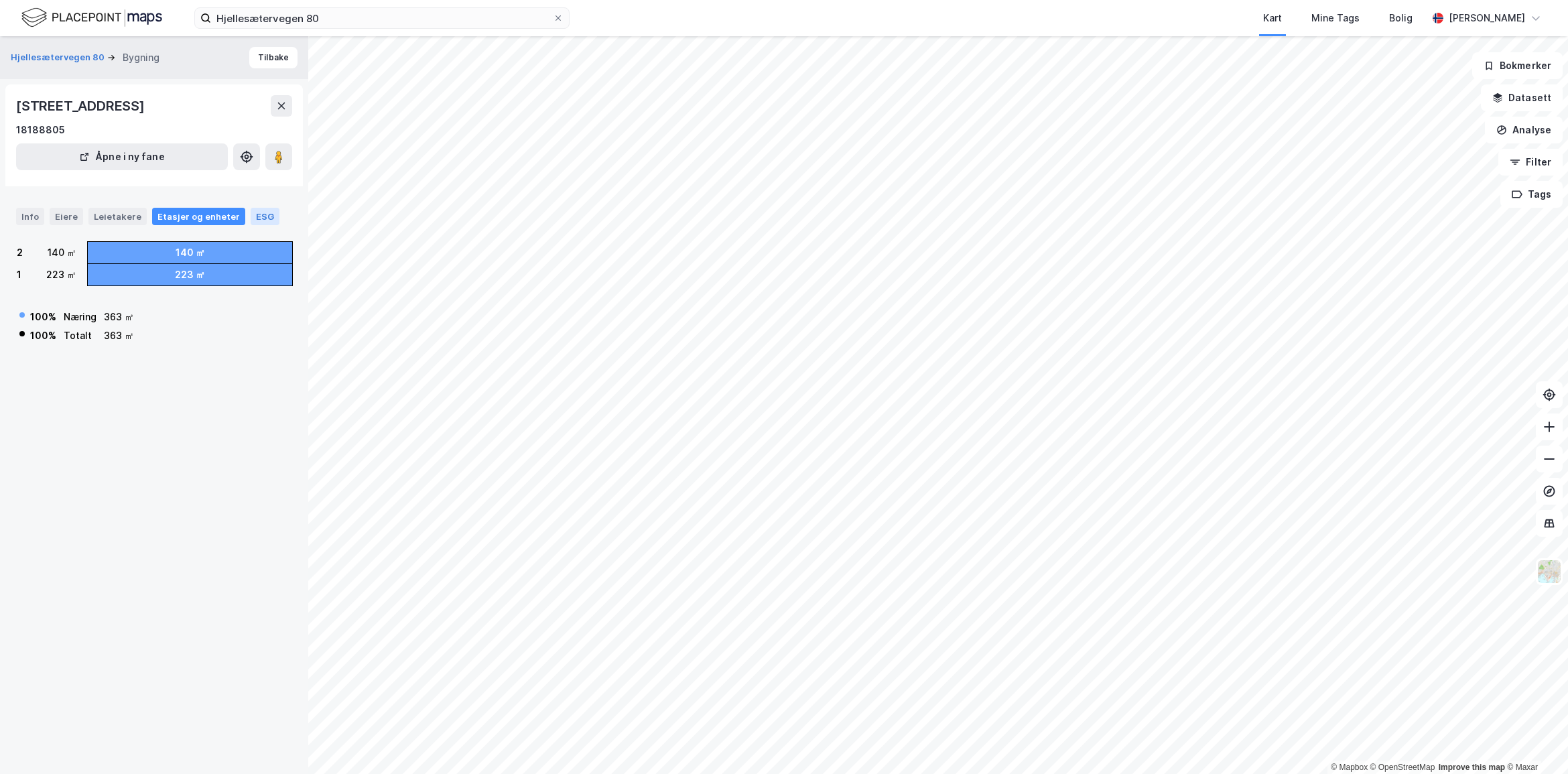
click at [251, 225] on div "ESG" at bounding box center [265, 216] width 29 height 17
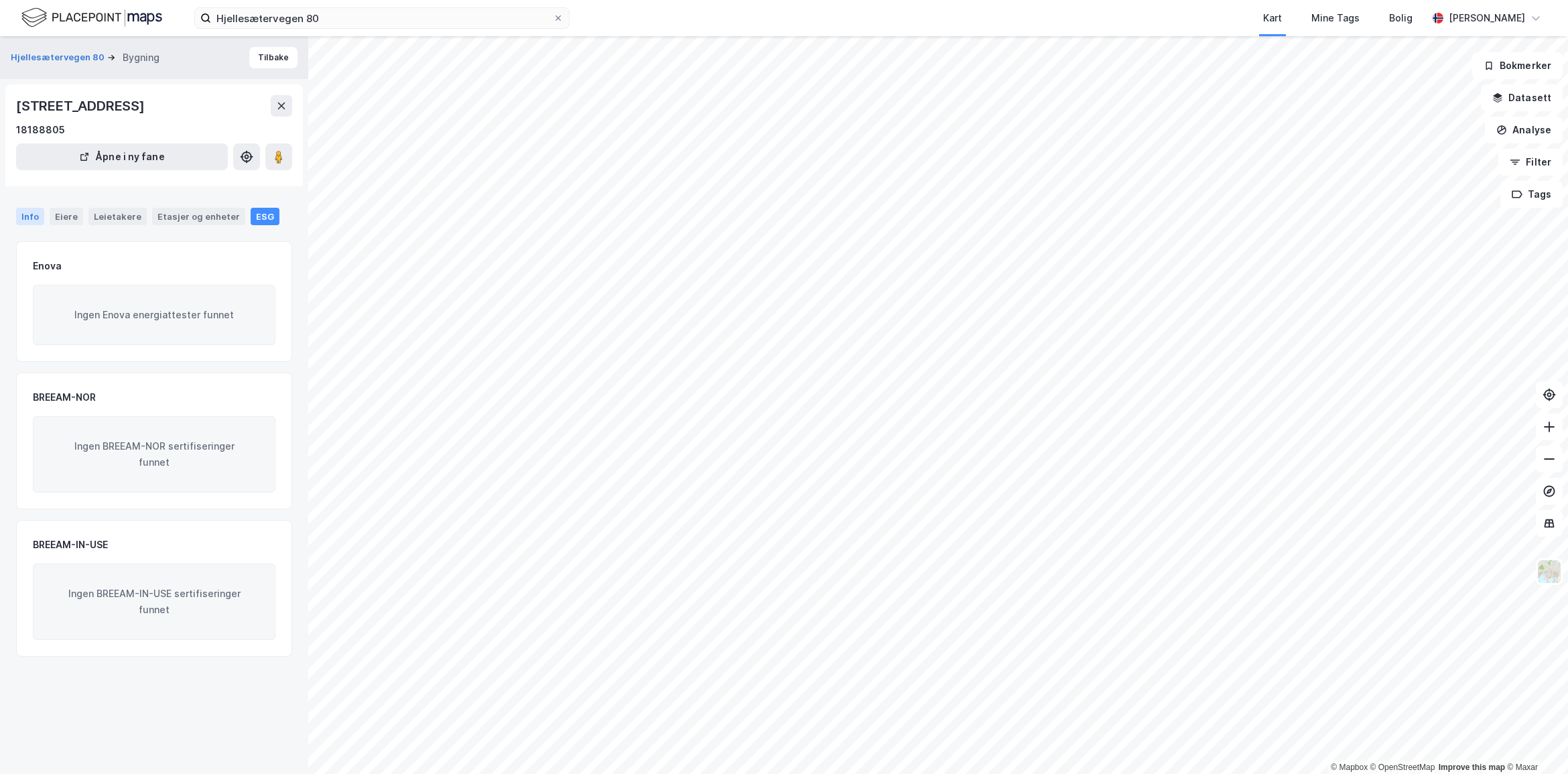
click at [25, 225] on div "Info" at bounding box center [30, 216] width 28 height 17
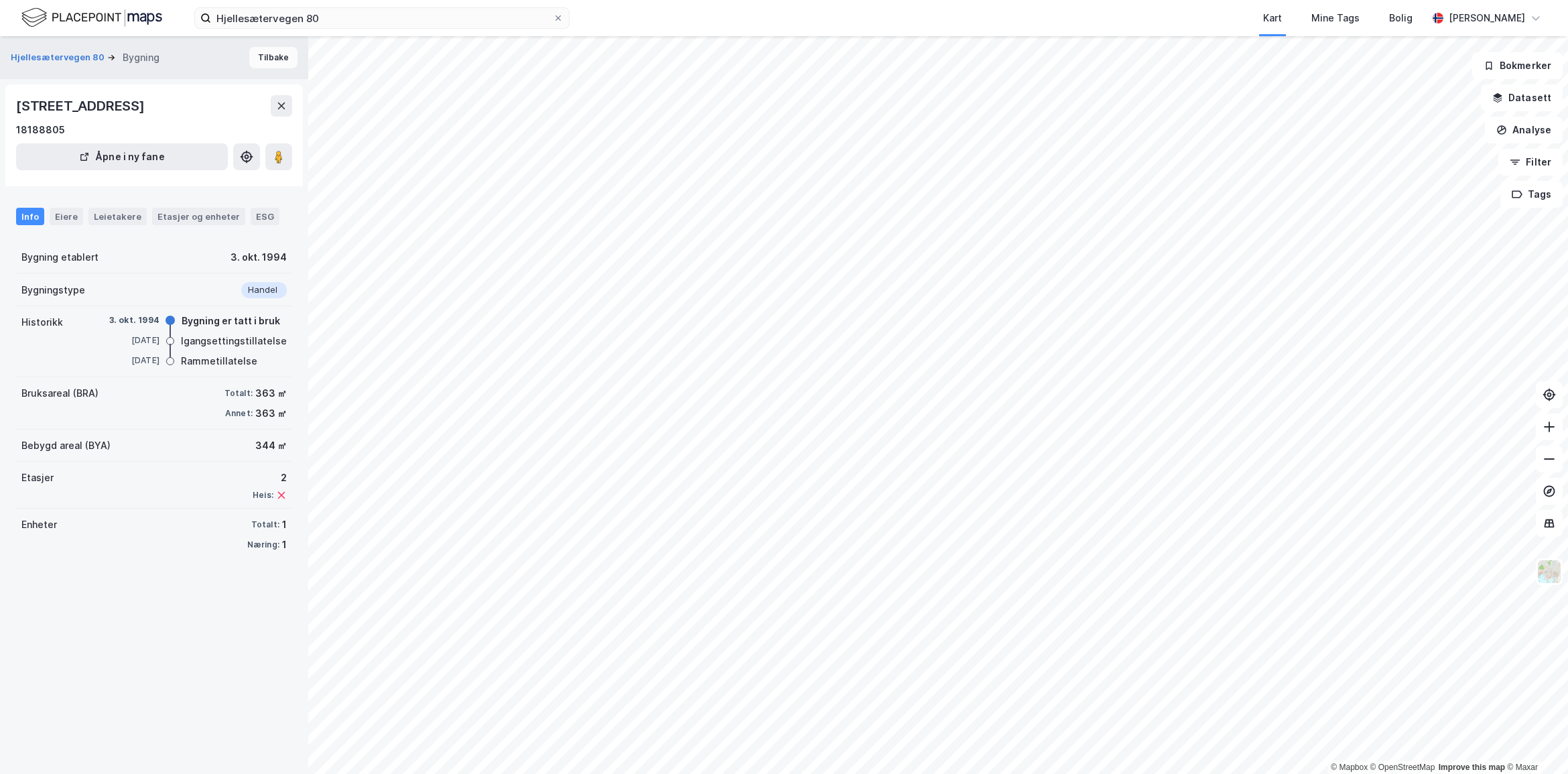
click at [261, 59] on button "Tilbake" at bounding box center [273, 58] width 48 height 21
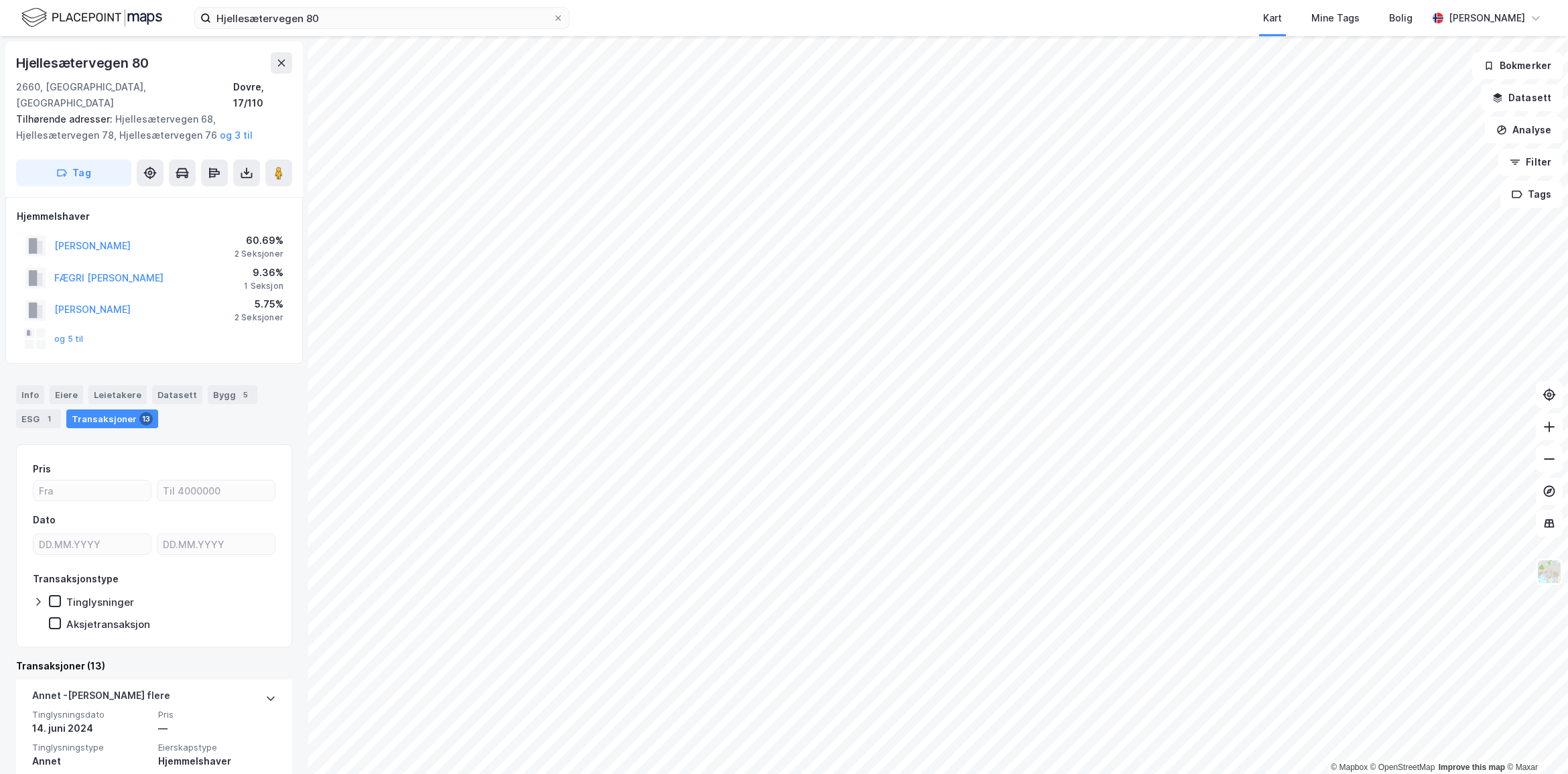
scroll to position [44, 0]
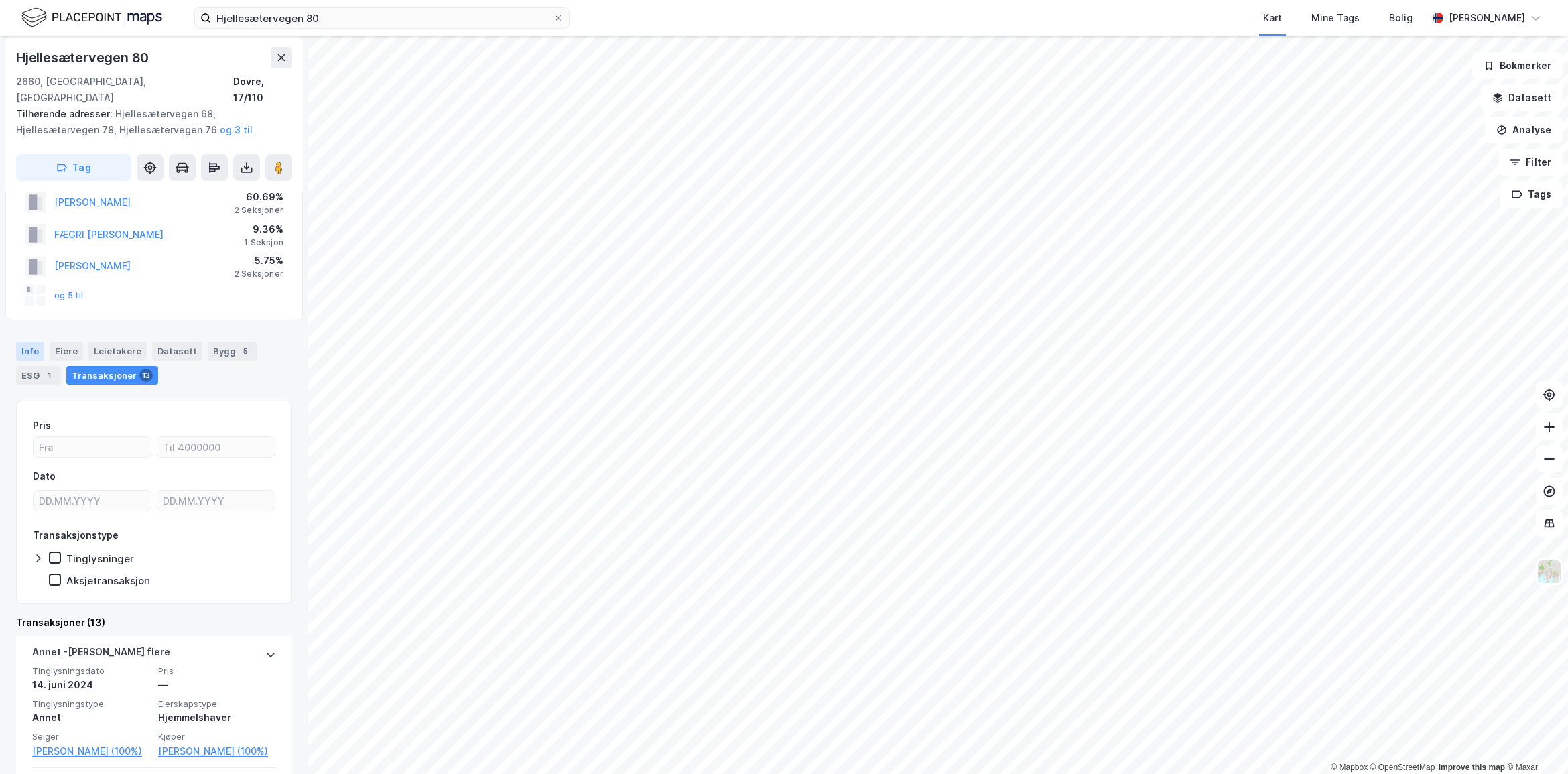
click at [35, 342] on div "Info" at bounding box center [30, 351] width 28 height 19
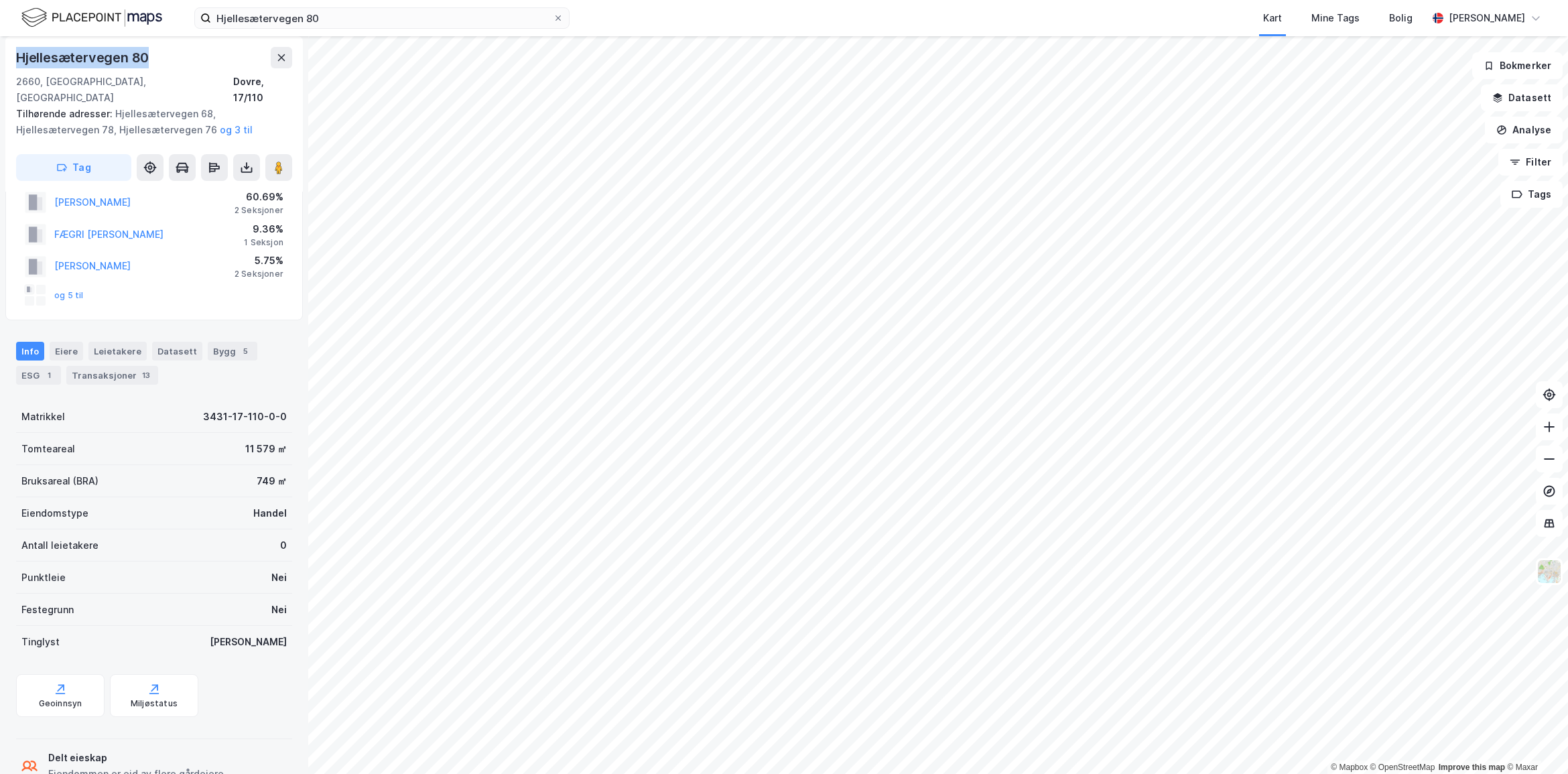
drag, startPoint x: 135, startPoint y: 64, endPoint x: 8, endPoint y: 59, distance: 127.1
click at [8, 59] on div "Hjellesætervegen 80 2660, [GEOGRAPHIC_DATA], Innlandet [GEOGRAPHIC_DATA], 17/11…" at bounding box center [154, 113] width 297 height 155
copy div "Hjellesætervegen 80"
click at [114, 366] on div "Transaksjoner 13" at bounding box center [112, 375] width 92 height 19
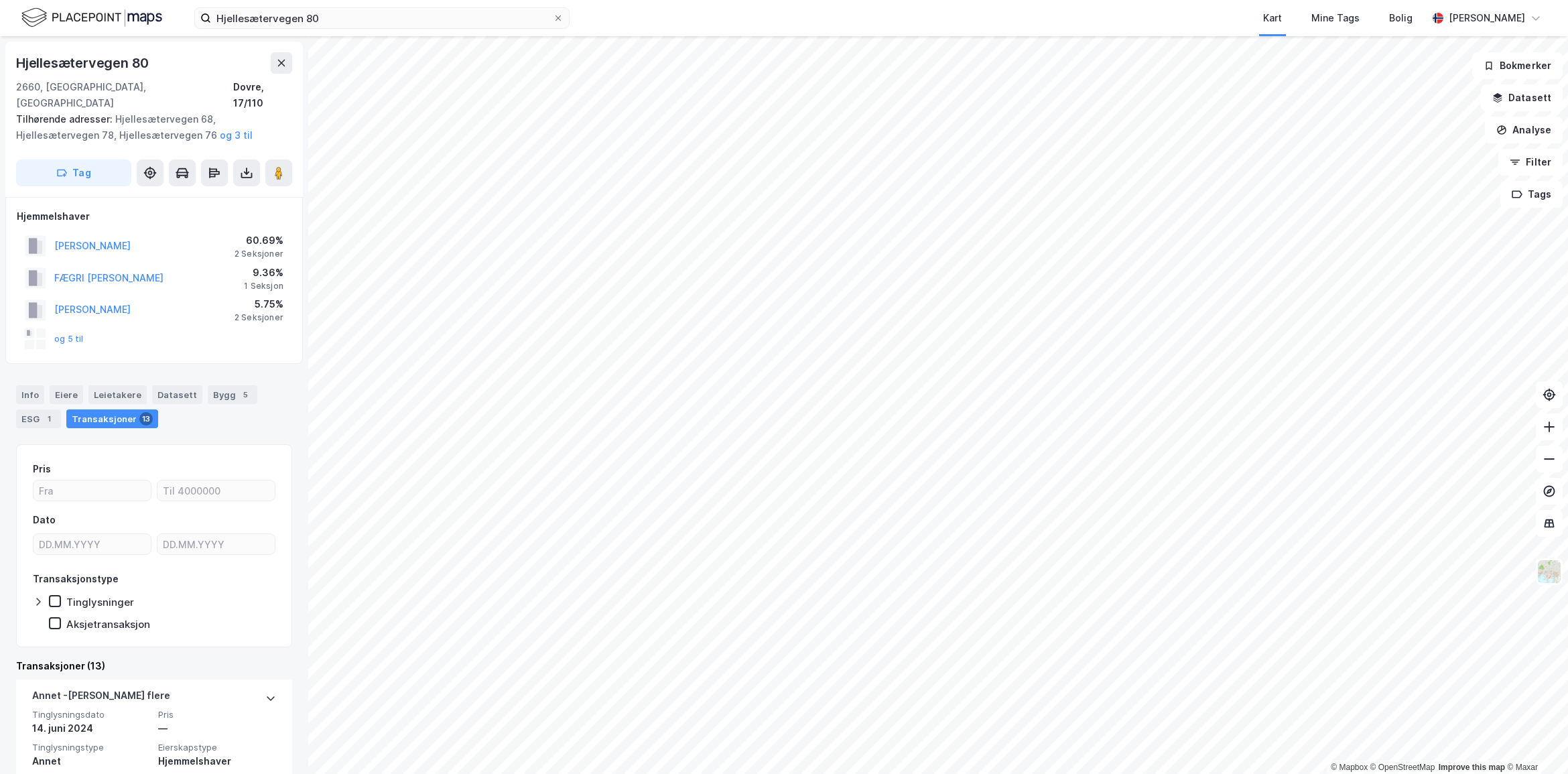
scroll to position [446, 0]
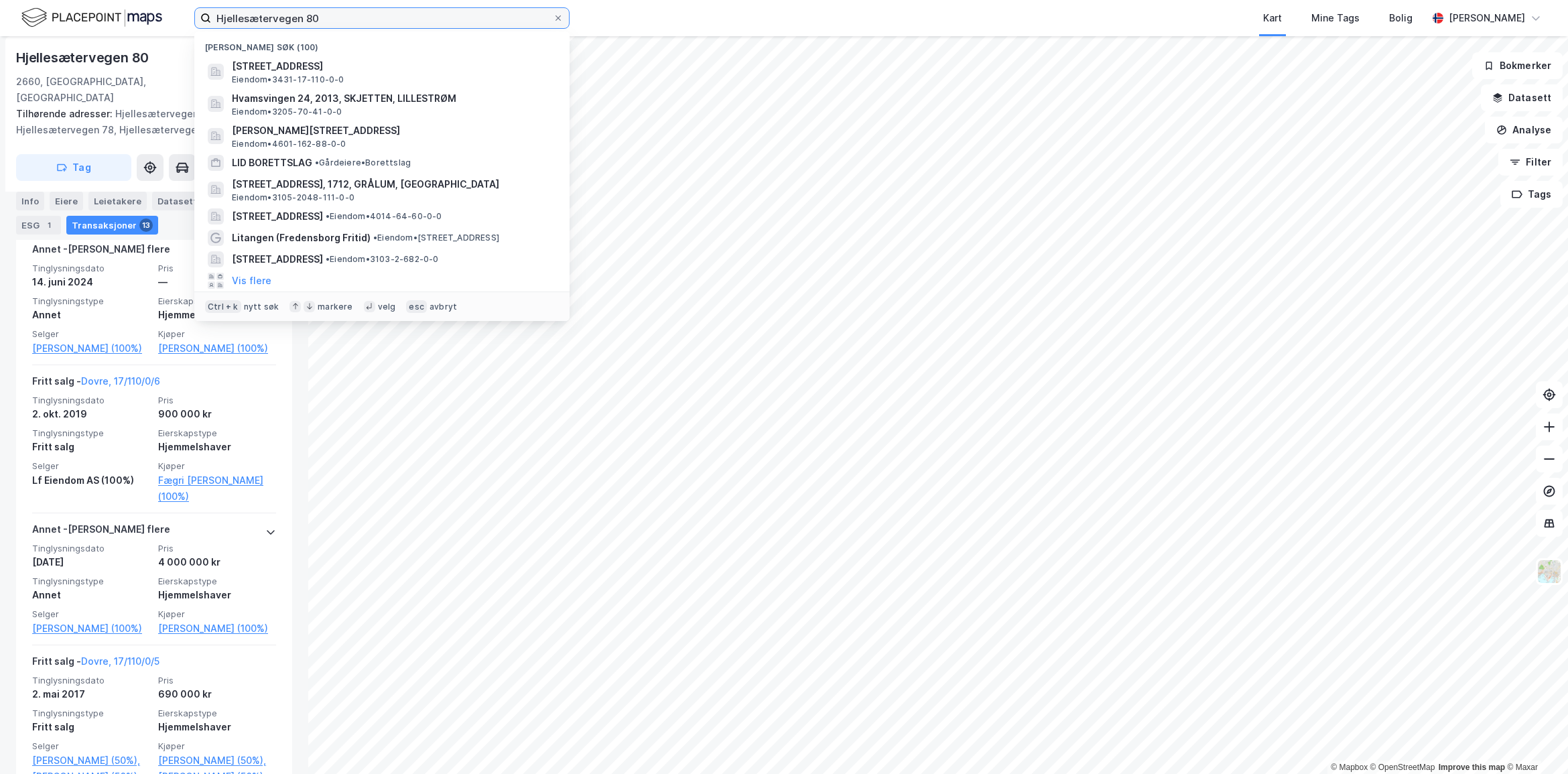
click at [321, 11] on input "Hjellesætervegen 80" at bounding box center [382, 17] width 342 height 20
click at [561, 17] on icon at bounding box center [558, 17] width 8 height 8
click at [552, 17] on input "Hjellesætervegen 80" at bounding box center [382, 17] width 342 height 20
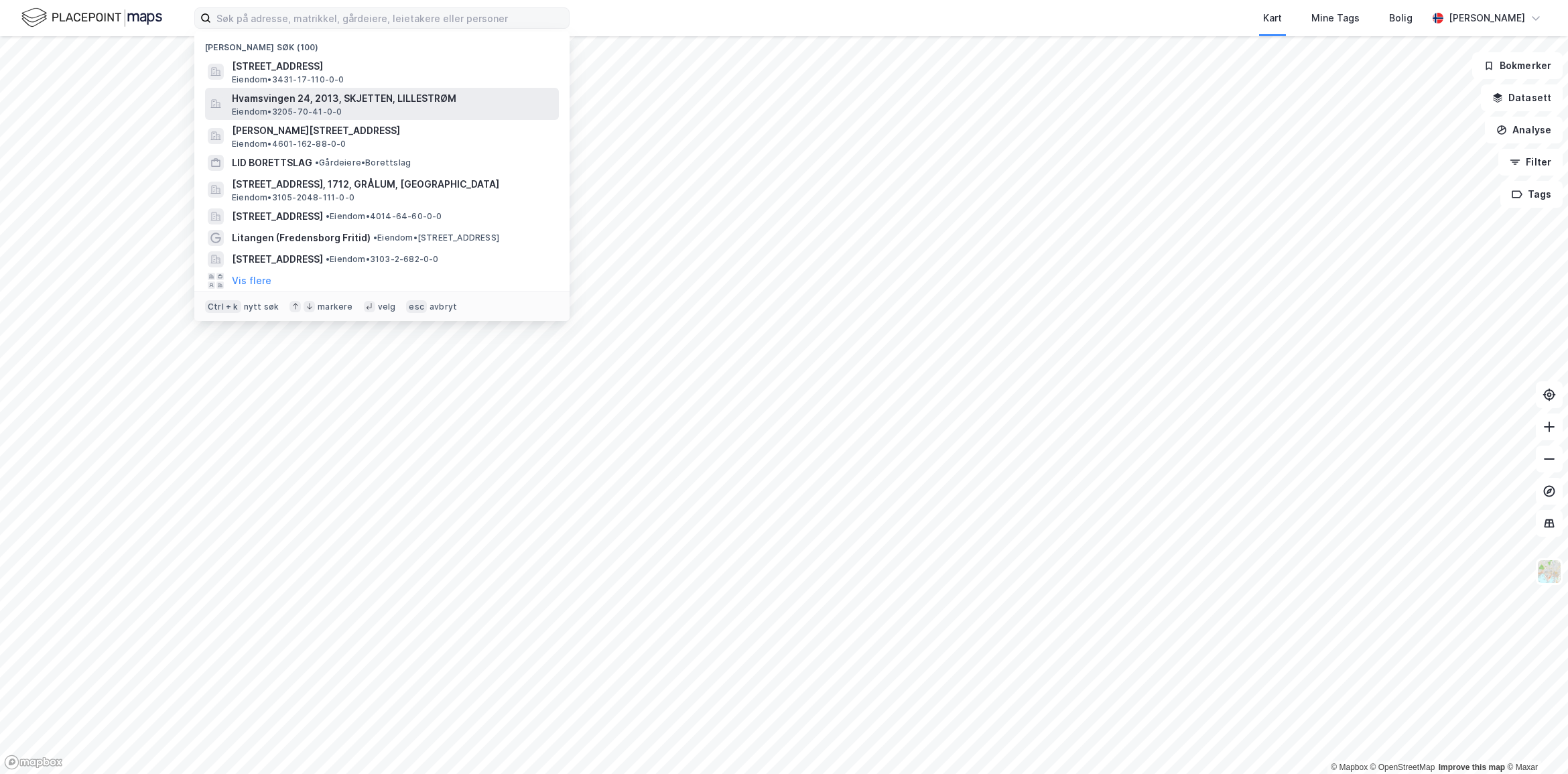
click at [369, 99] on span "Hvamsvingen 24, 2013, SKJETTEN, LILLESTRØM" at bounding box center [393, 98] width 321 height 16
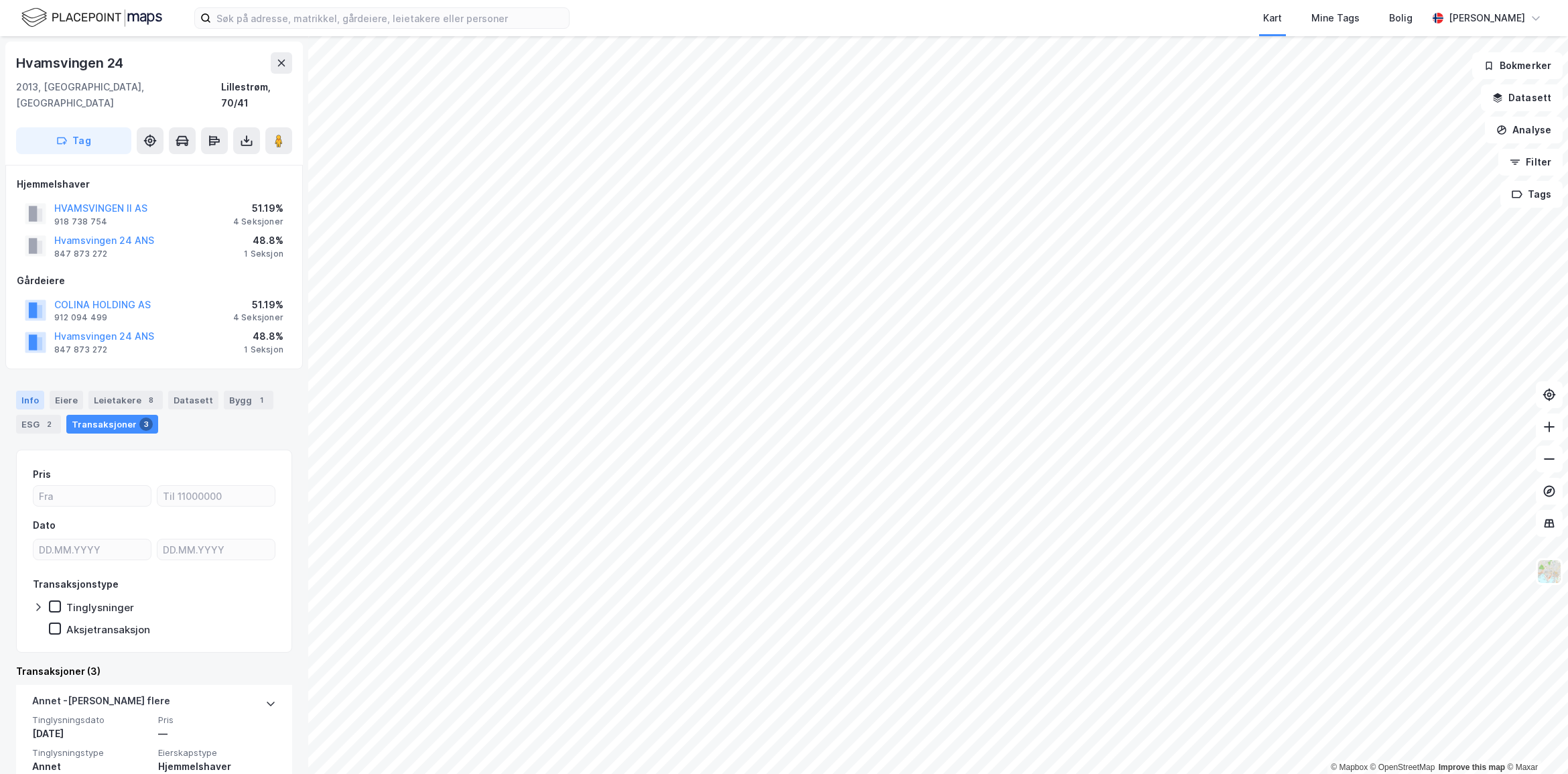
click at [34, 391] on div "Info" at bounding box center [30, 400] width 28 height 19
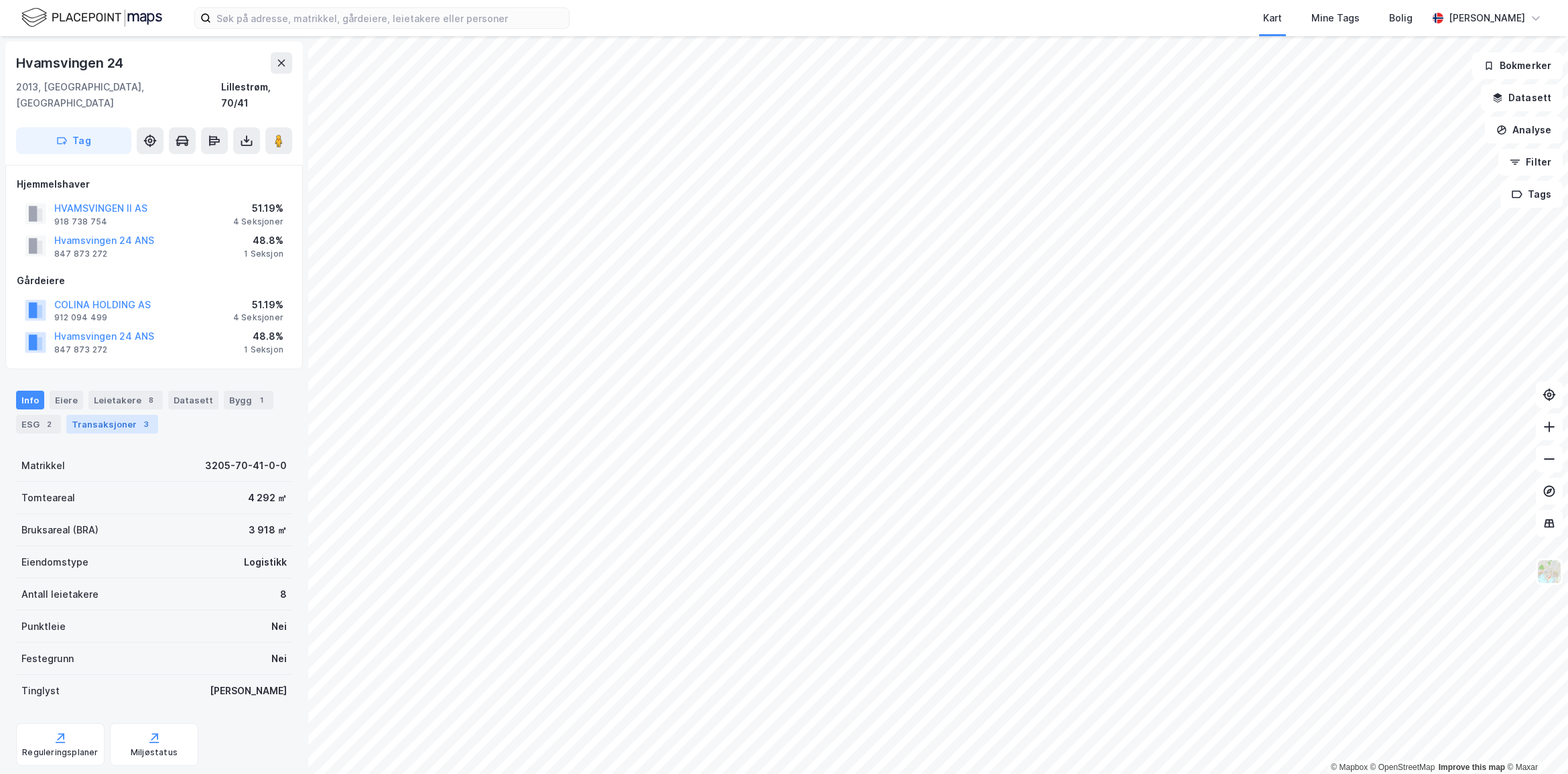
click at [114, 415] on div "Transaksjoner 3" at bounding box center [112, 424] width 92 height 19
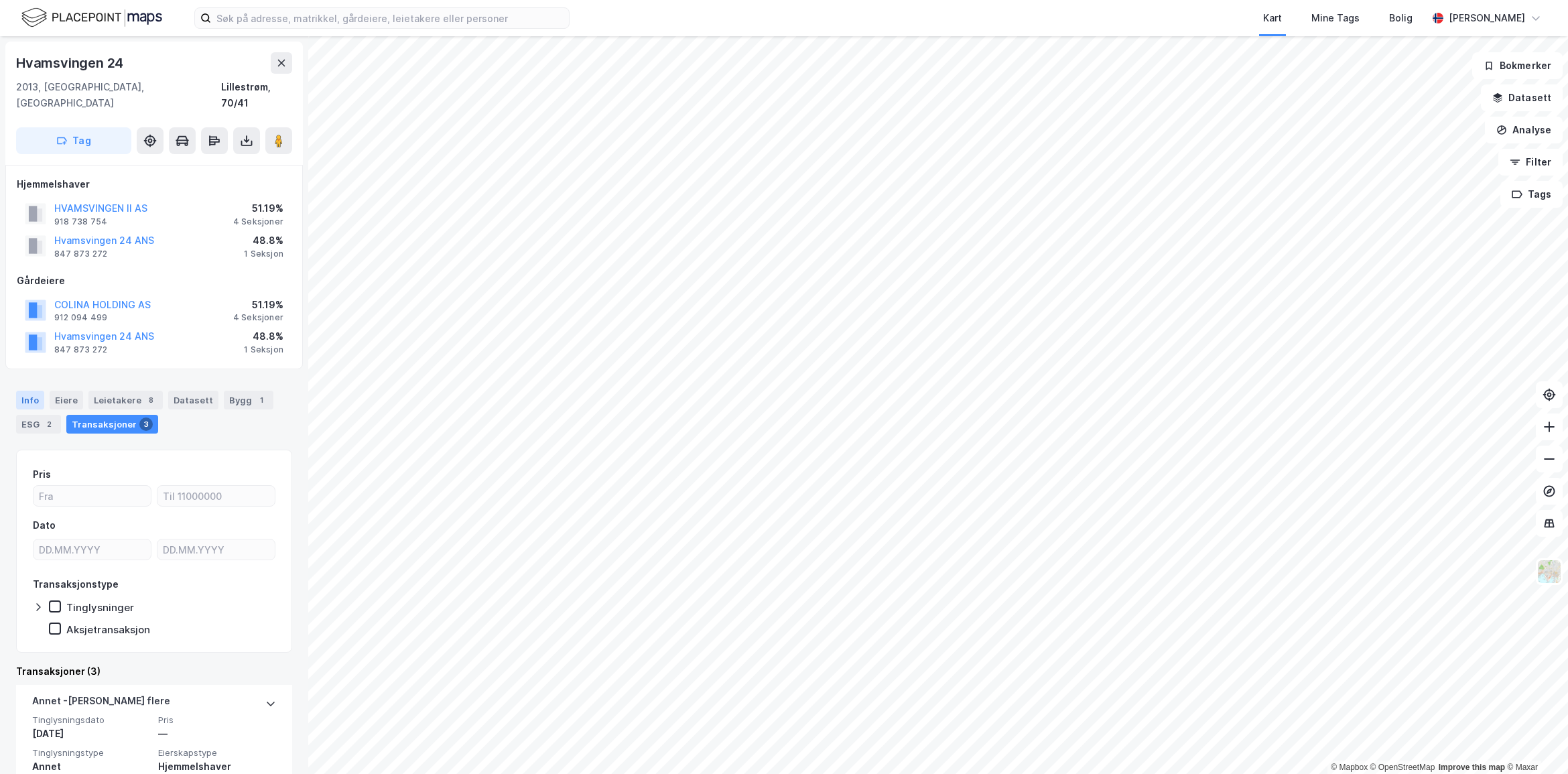
click at [37, 391] on div "Info" at bounding box center [30, 400] width 28 height 19
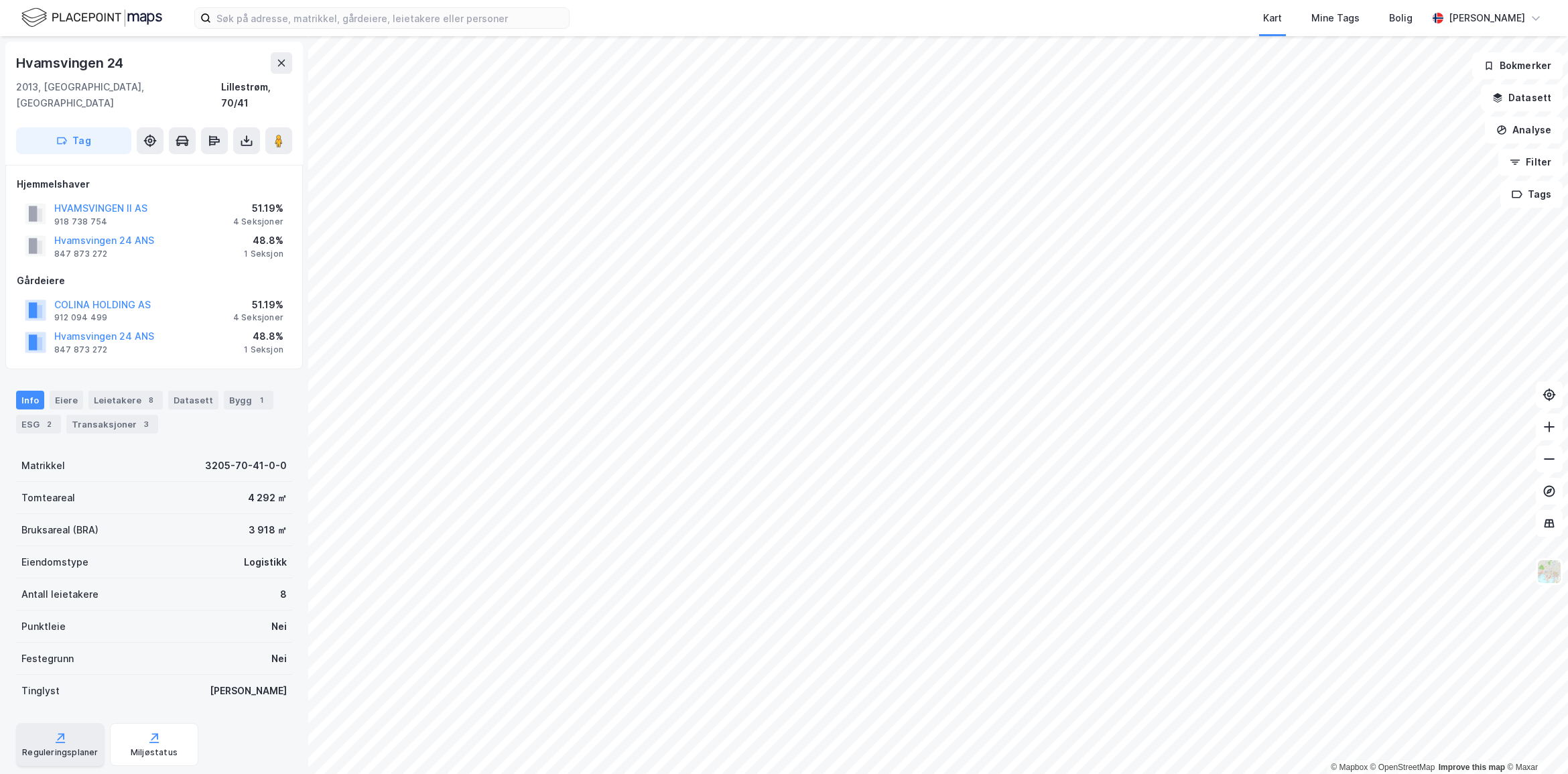
click at [60, 731] on icon at bounding box center [60, 738] width 14 height 14
click at [45, 417] on div "2" at bounding box center [49, 424] width 14 height 14
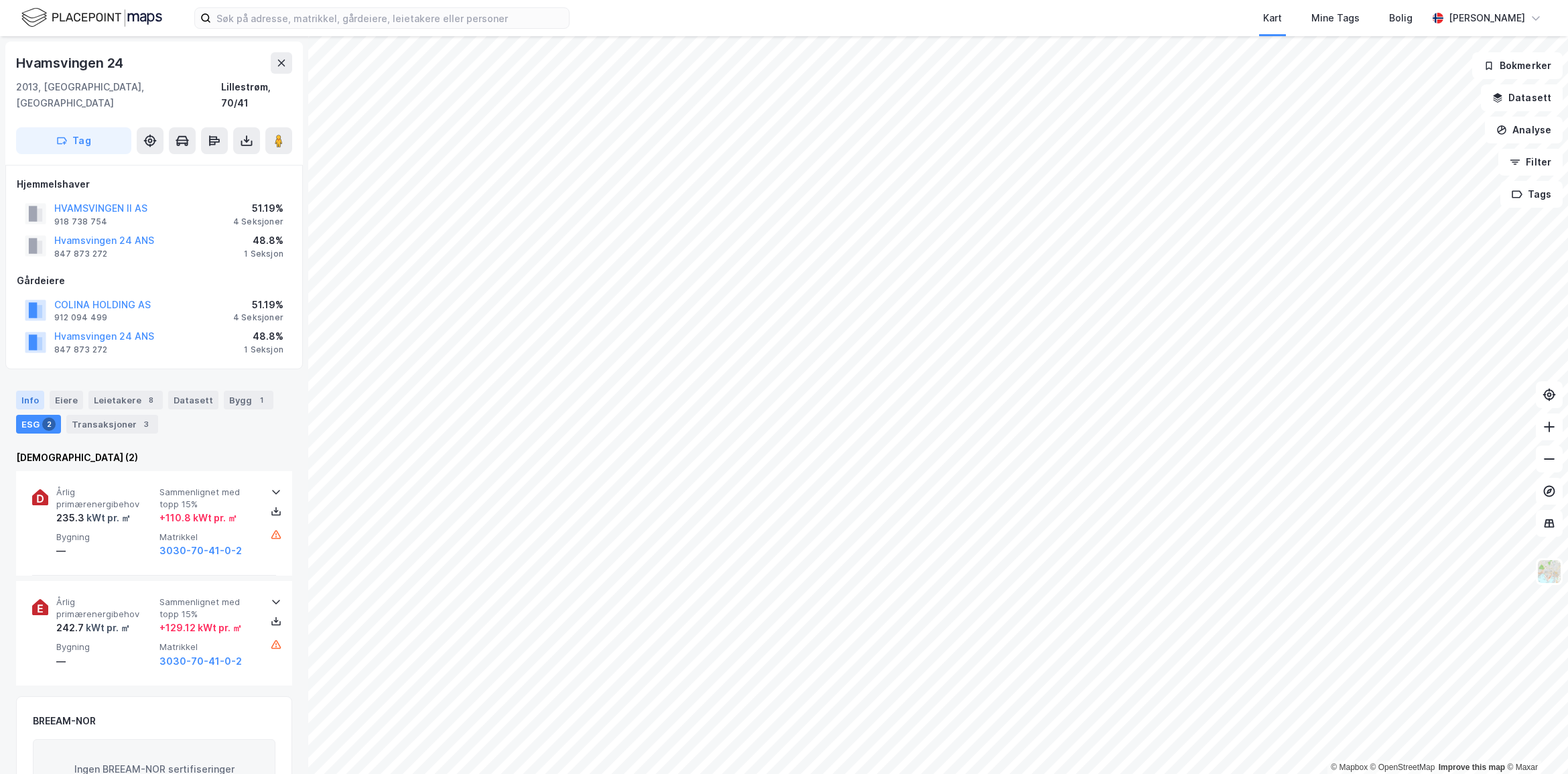
click at [29, 391] on div "Info" at bounding box center [30, 400] width 28 height 19
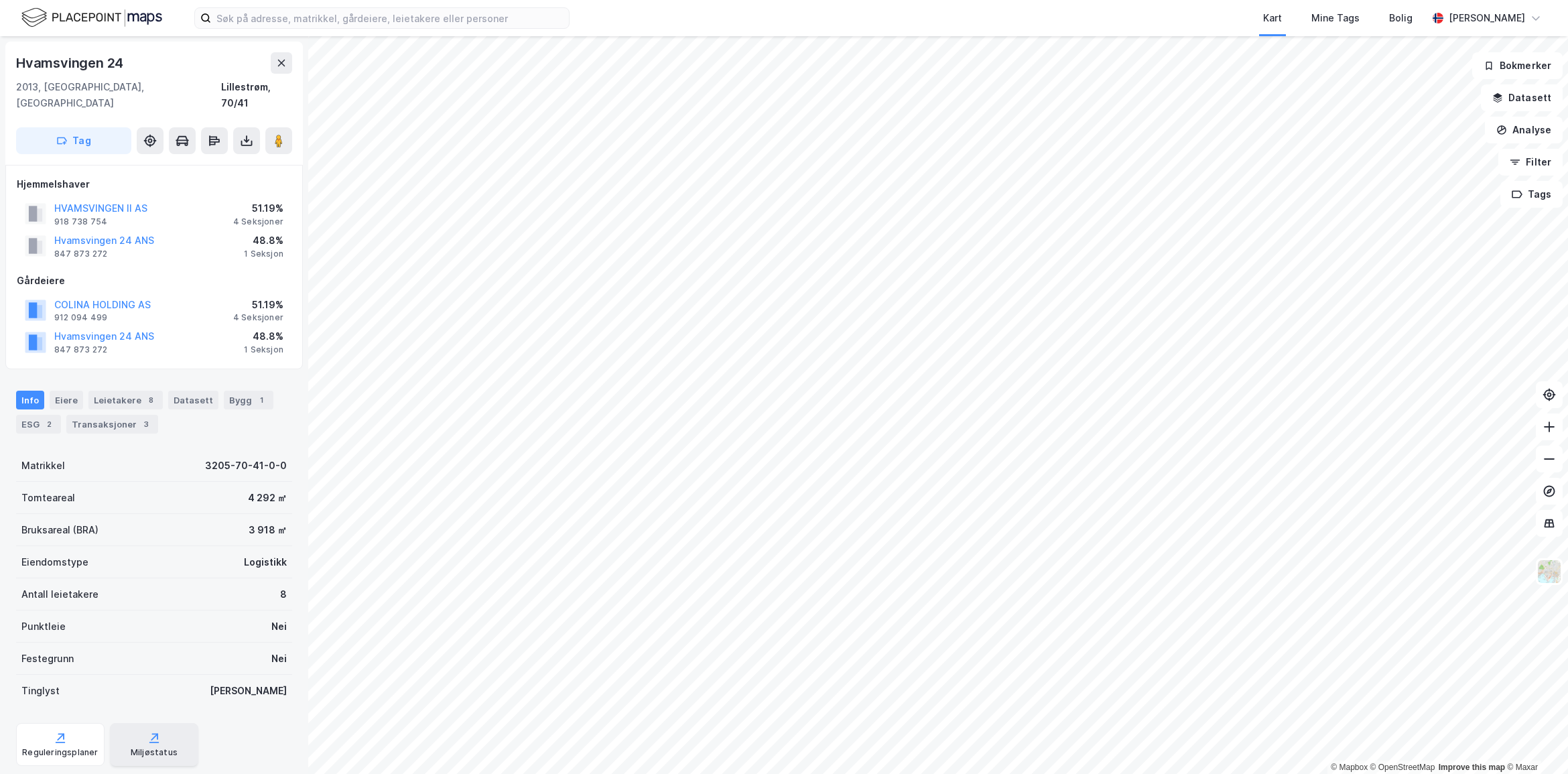
click at [152, 734] on icon at bounding box center [155, 736] width 6 height 6
